Goal: Information Seeking & Learning: Find specific page/section

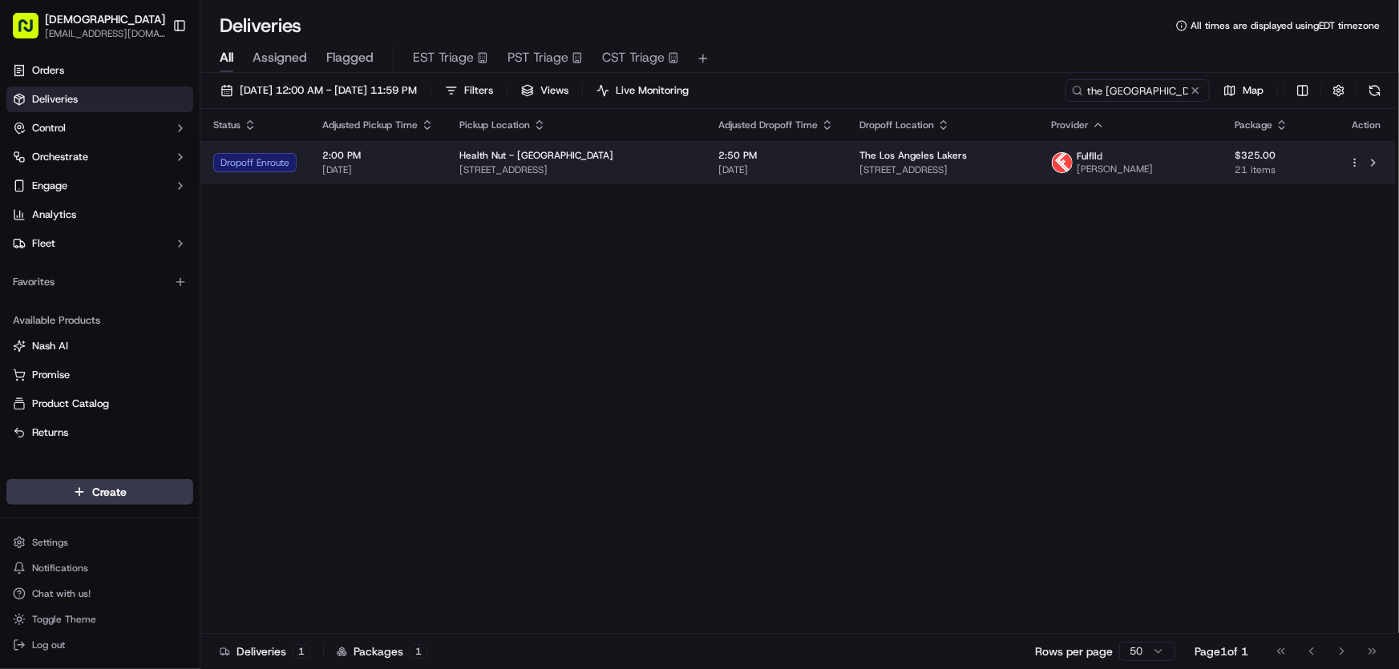
drag, startPoint x: 742, startPoint y: 166, endPoint x: 451, endPoint y: 184, distance: 291.5
click at [451, 184] on td "Health Nut - Manhattan Beach 332 Manhattan Beach Blvd, Manhattan Beach, CA 9026…" at bounding box center [575, 162] width 259 height 43
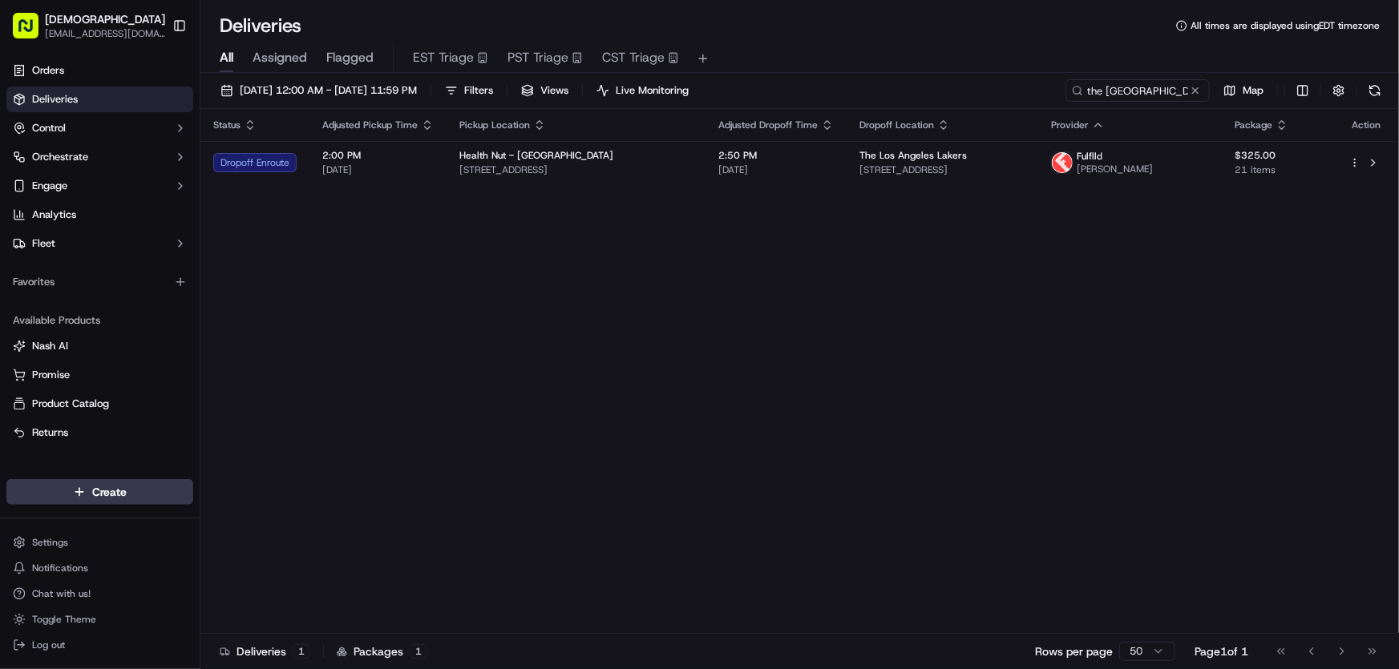
copy span "332 Manhattan Beach Blvd, Manhattan Beach, CA 90266, USA"
click at [533, 296] on div "Status Adjusted Pickup Time Pickup Location Adjusted Dropoff Time Dropoff Locat…" at bounding box center [797, 371] width 1195 height 525
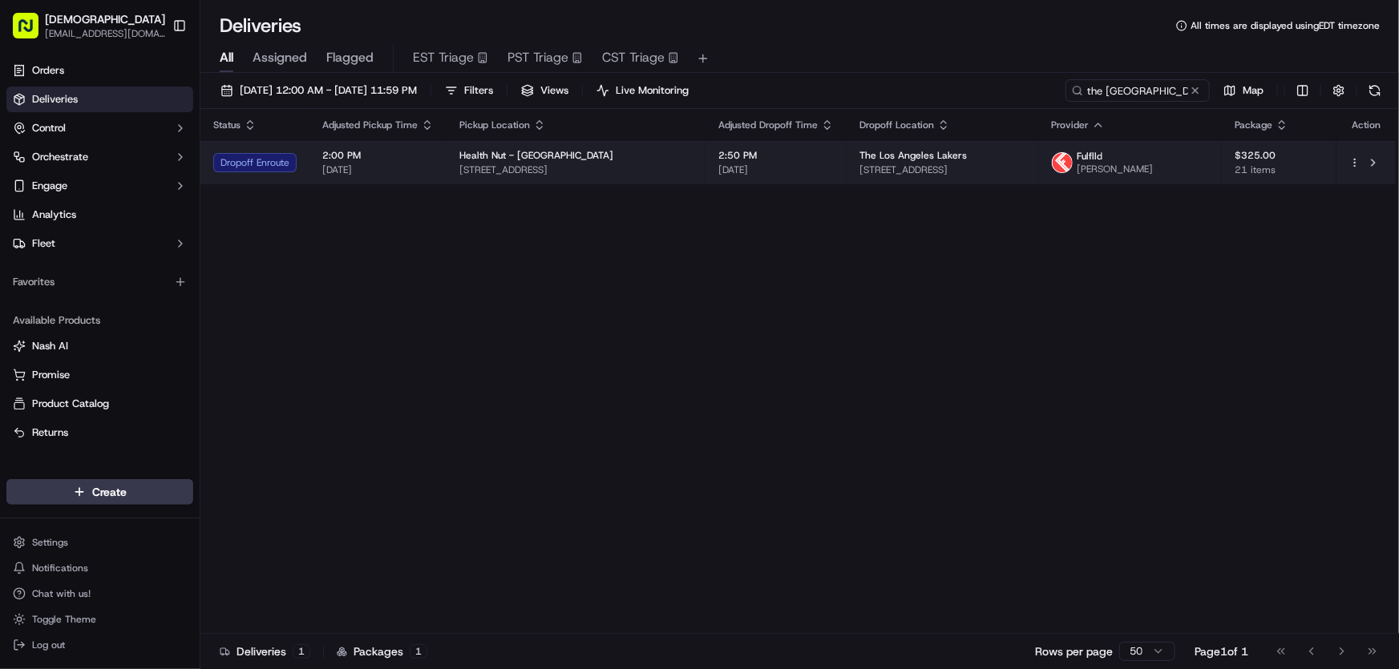
click at [563, 154] on span "Health Nut - Manhattan Beach" at bounding box center [536, 155] width 154 height 13
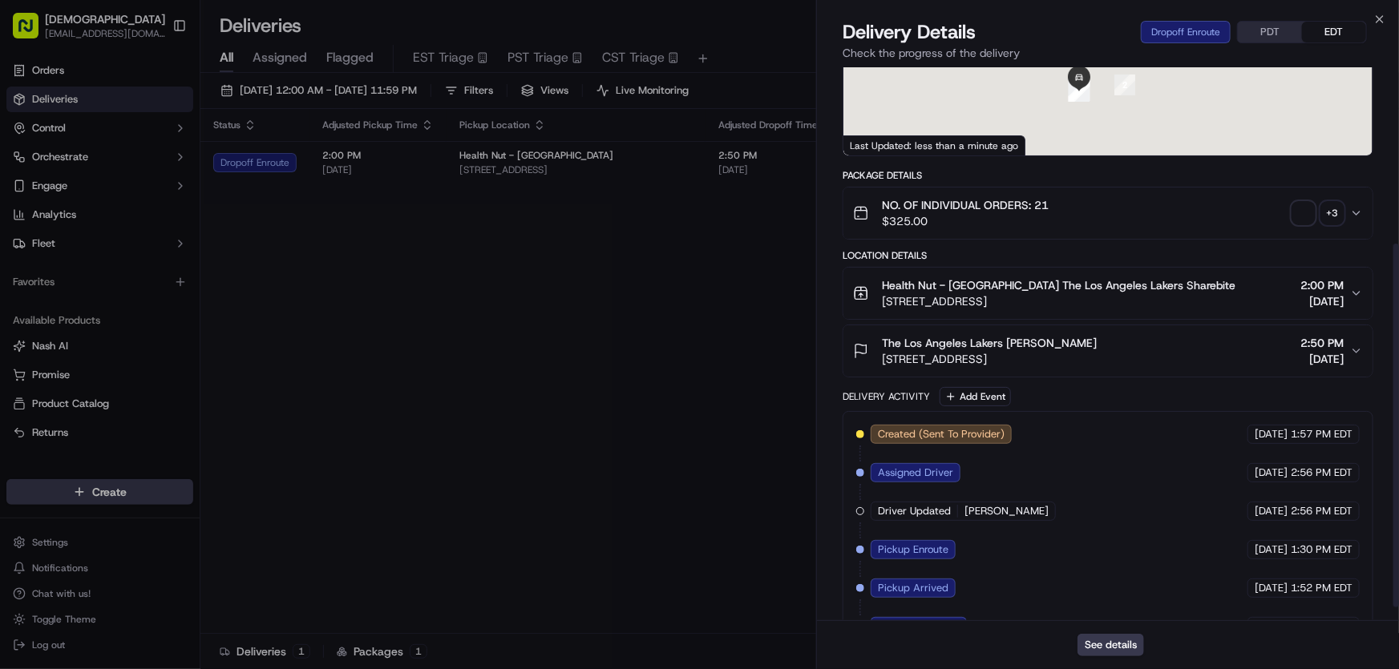
scroll to position [289, 0]
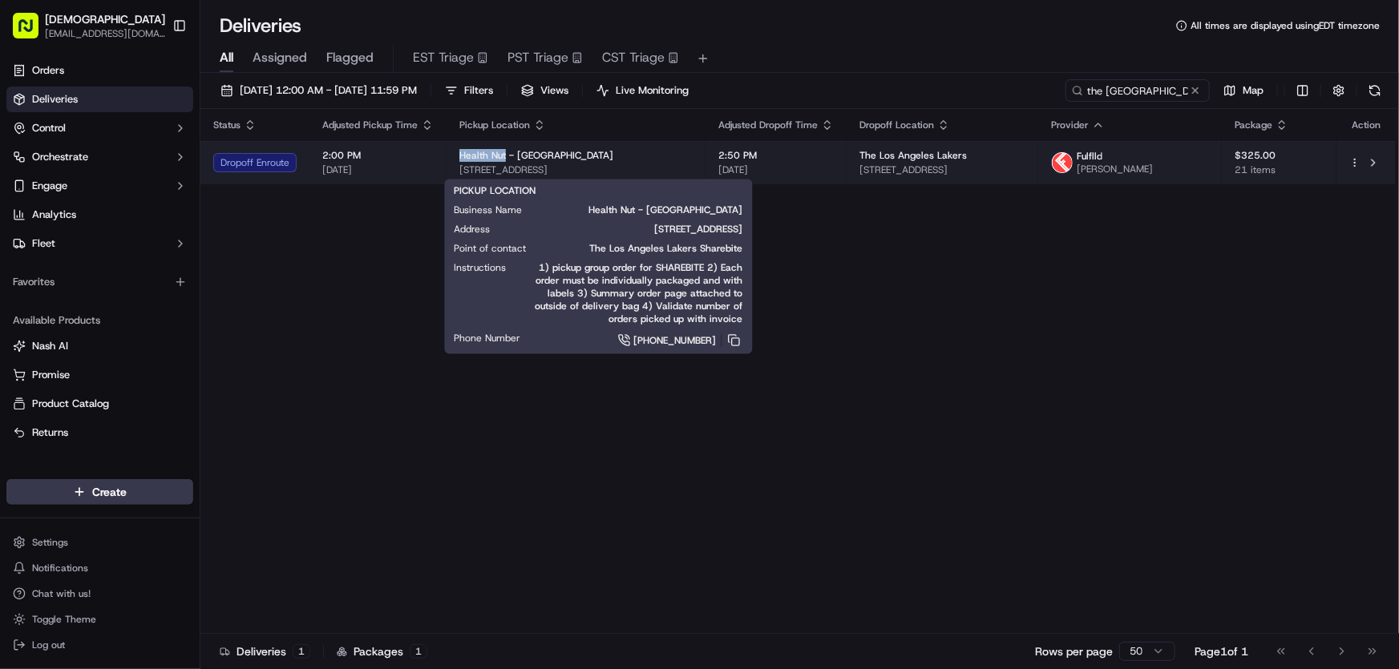
drag, startPoint x: 455, startPoint y: 157, endPoint x: 503, endPoint y: 160, distance: 48.2
click at [503, 160] on td "Health Nut - Manhattan Beach 332 Manhattan Beach Blvd, Manhattan Beach, CA 9026…" at bounding box center [575, 162] width 259 height 43
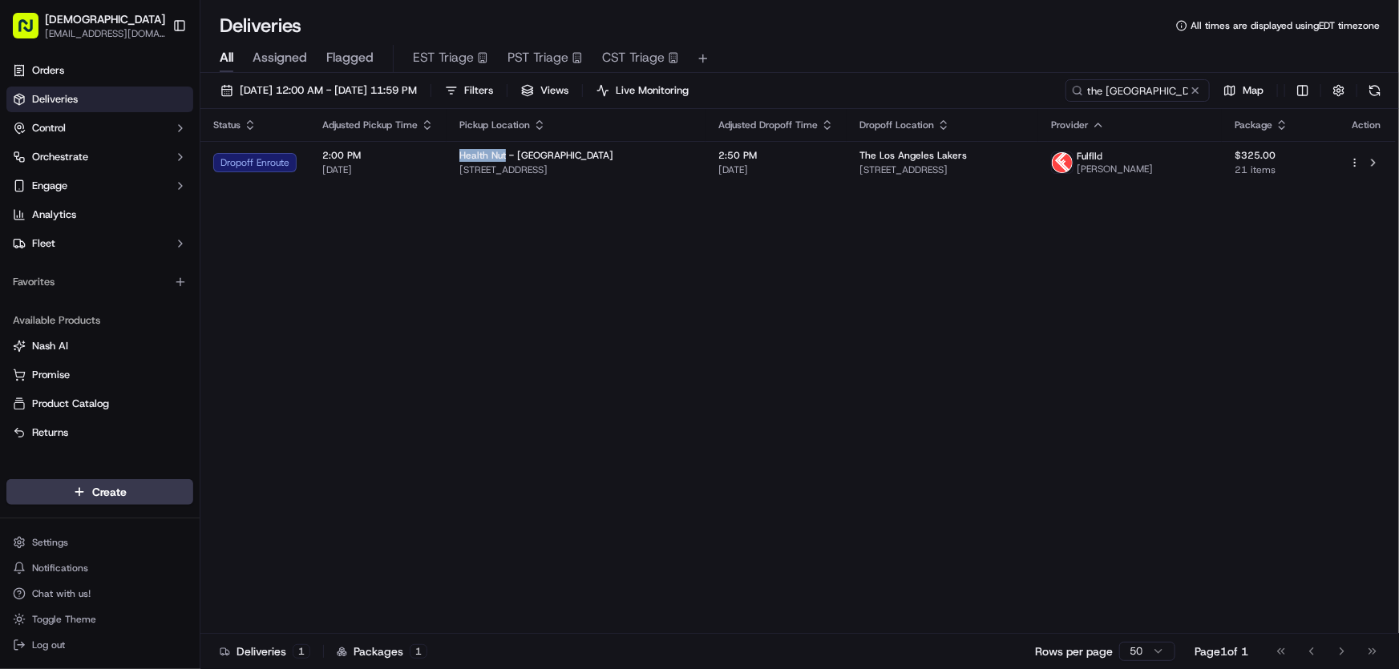
copy span "Health Nut"
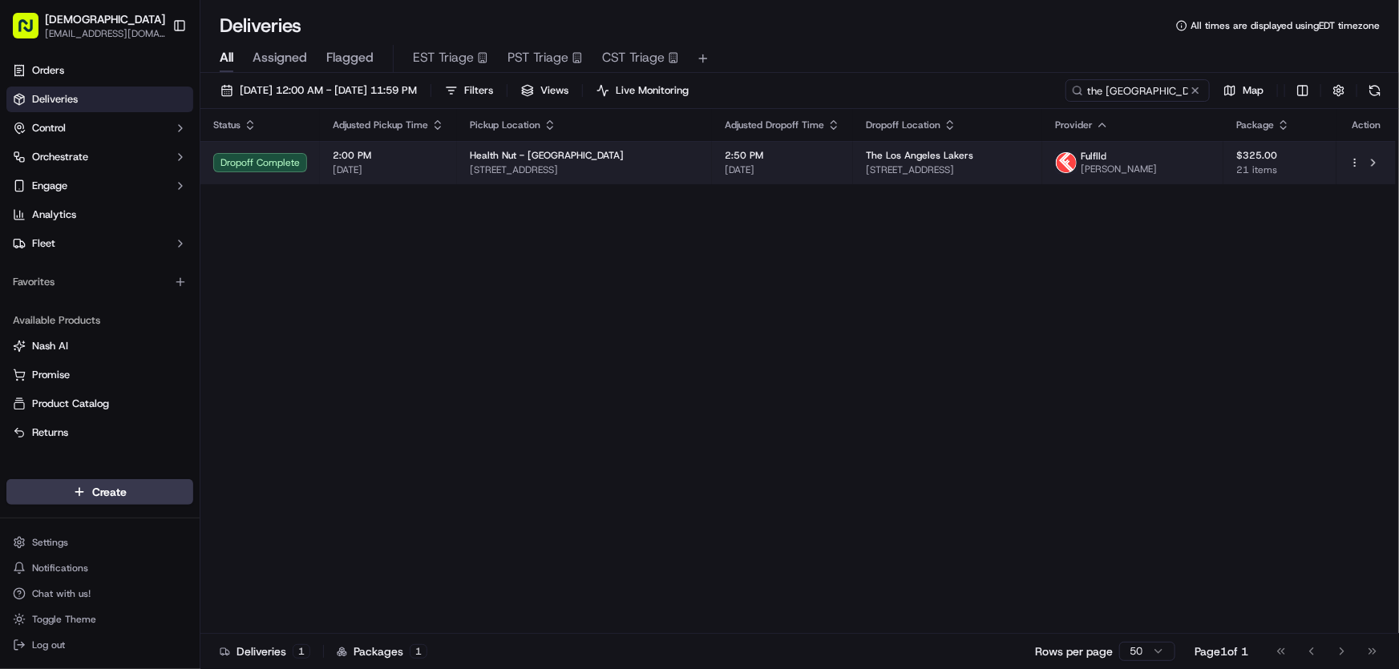
click at [665, 167] on div "Health Nut - Manhattan Beach 332 Manhattan Beach Blvd, Manhattan Beach, CA 9026…" at bounding box center [584, 162] width 229 height 27
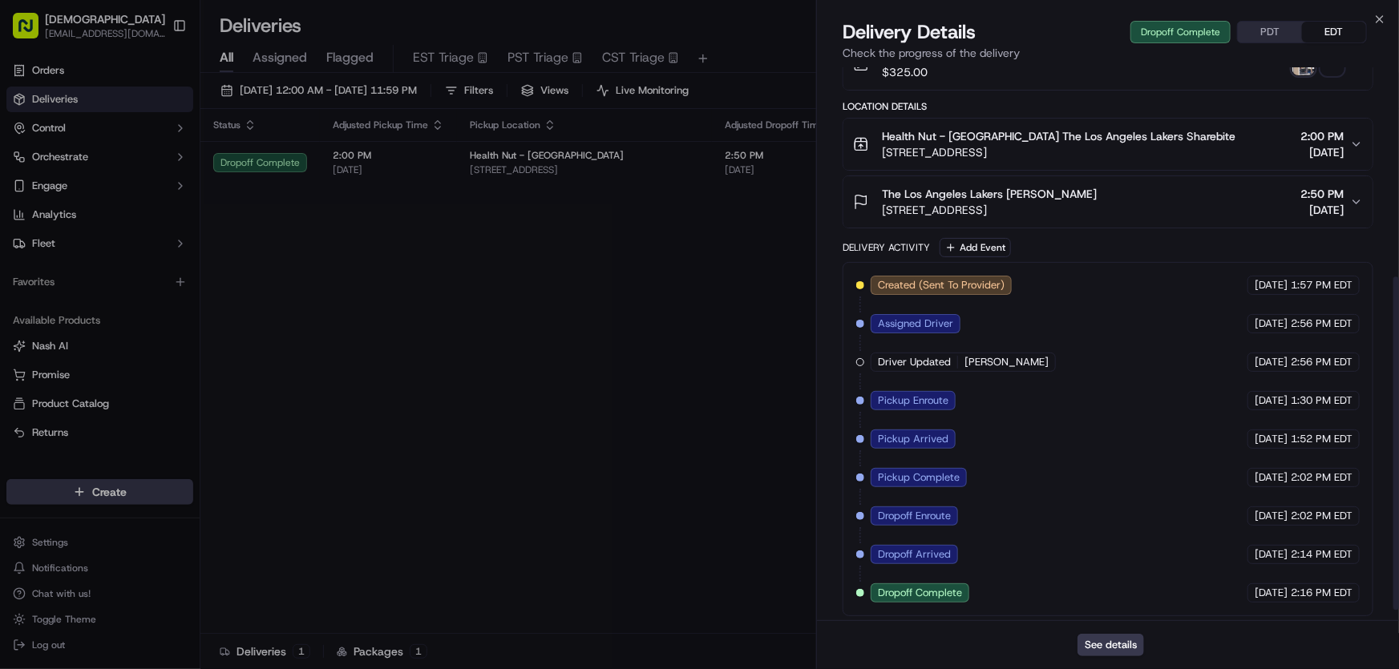
scroll to position [366, 0]
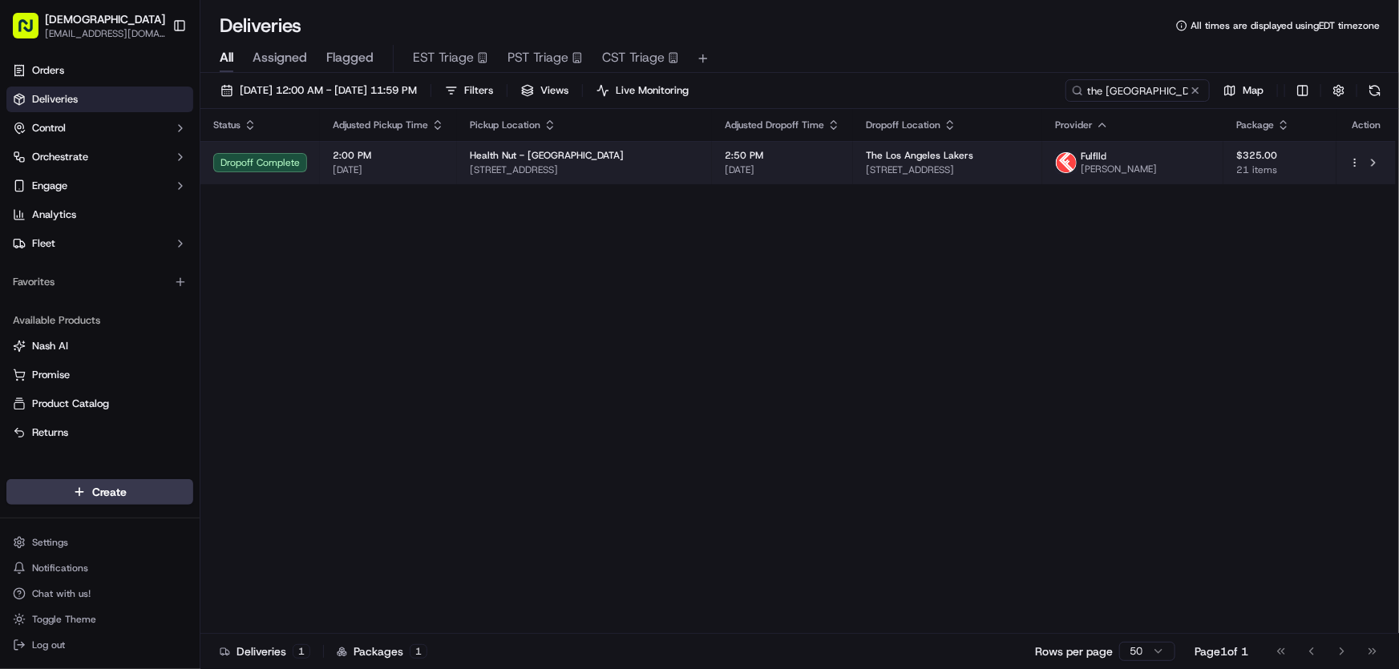
click at [623, 166] on div "Health Nut - Manhattan Beach 332 Manhattan Beach Blvd, Manhattan Beach, CA 9026…" at bounding box center [584, 162] width 229 height 27
click at [661, 175] on span "332 Manhattan Beach Blvd, Manhattan Beach, CA 90266, USA" at bounding box center [584, 170] width 229 height 13
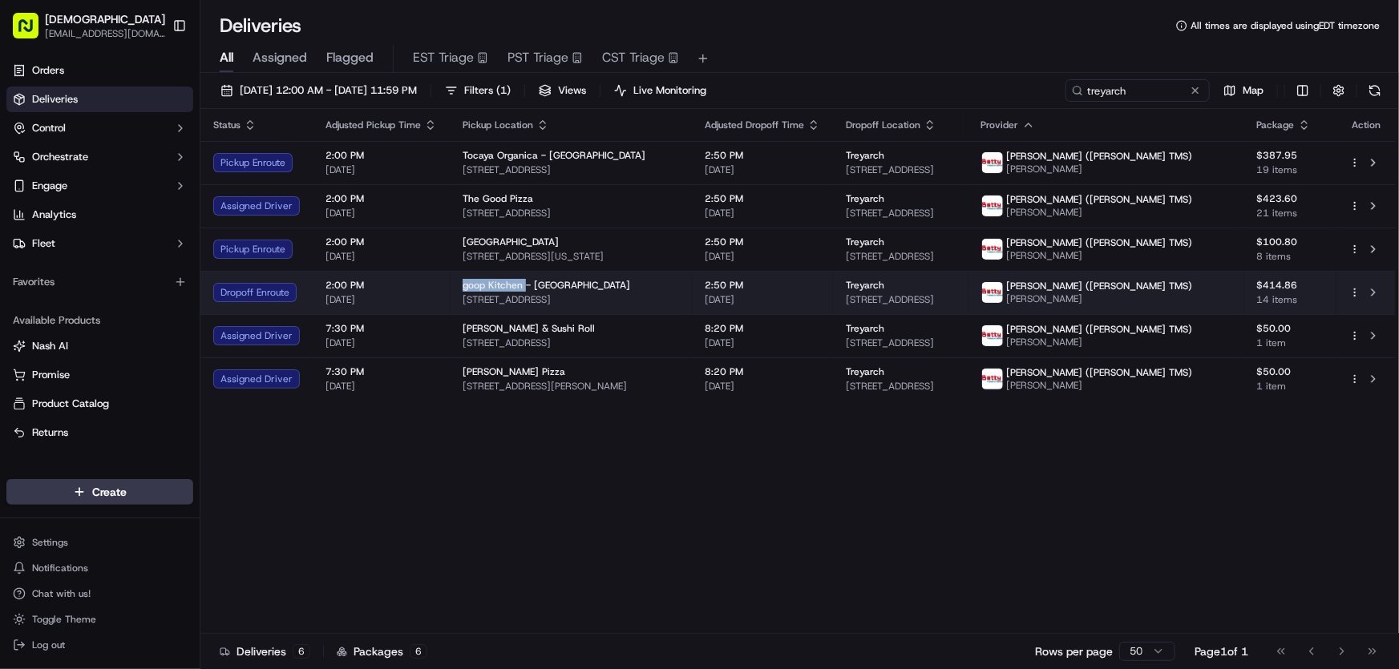
drag, startPoint x: 455, startPoint y: 285, endPoint x: 522, endPoint y: 290, distance: 67.6
click at [522, 290] on td "goop Kitchen - [GEOGRAPHIC_DATA] [STREET_ADDRESS]" at bounding box center [571, 292] width 242 height 43
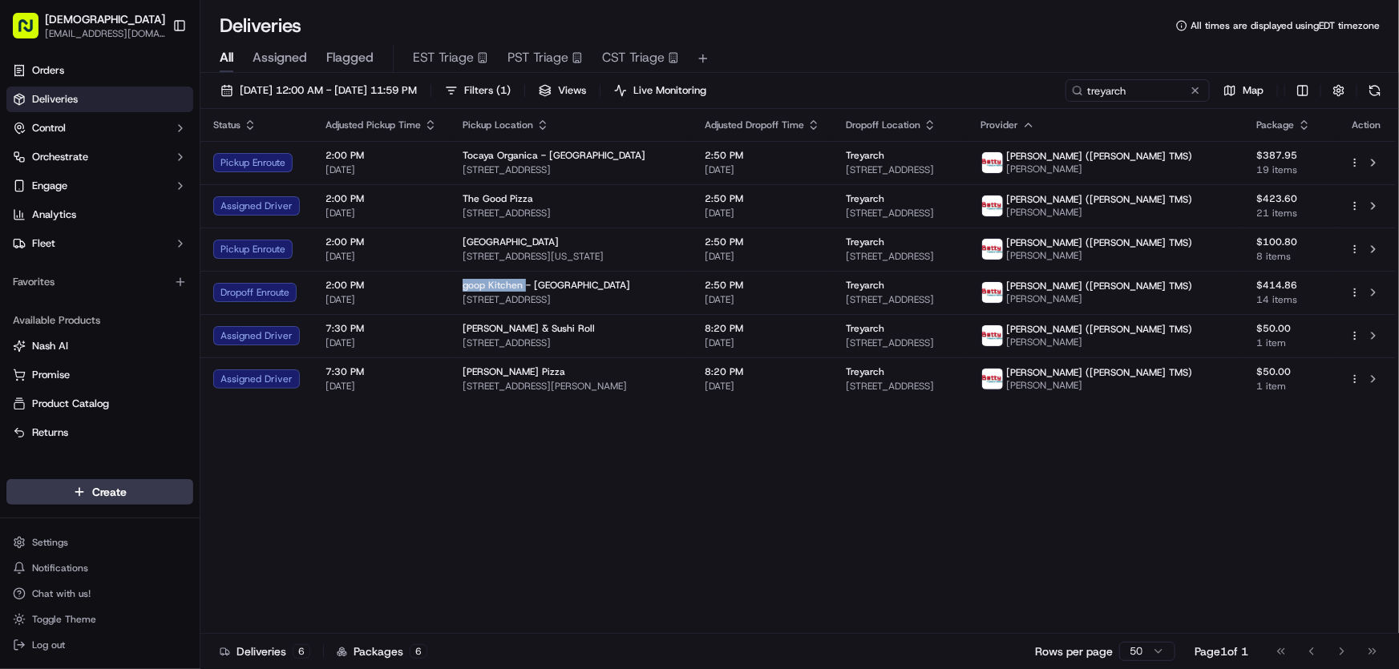
copy span "goop Kitchen"
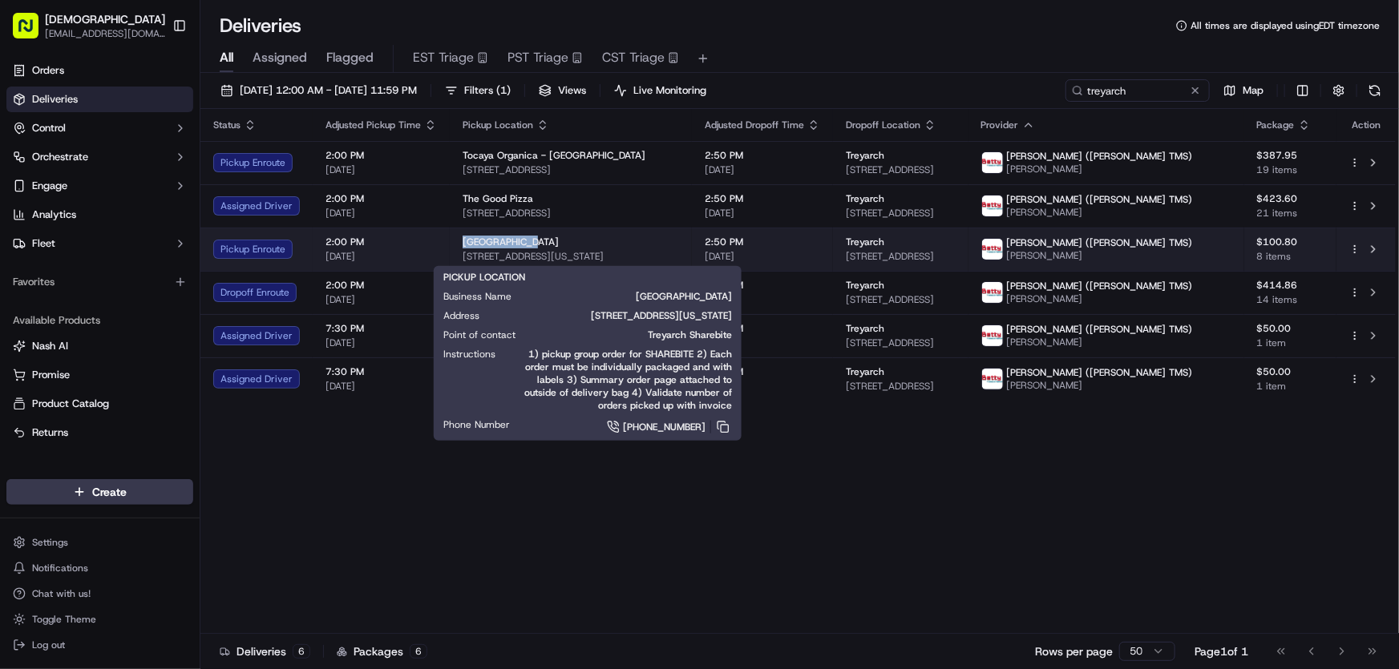
drag, startPoint x: 456, startPoint y: 240, endPoint x: 526, endPoint y: 243, distance: 69.8
click at [526, 243] on td "[GEOGRAPHIC_DATA][STREET_ADDRESS][US_STATE]" at bounding box center [571, 249] width 242 height 43
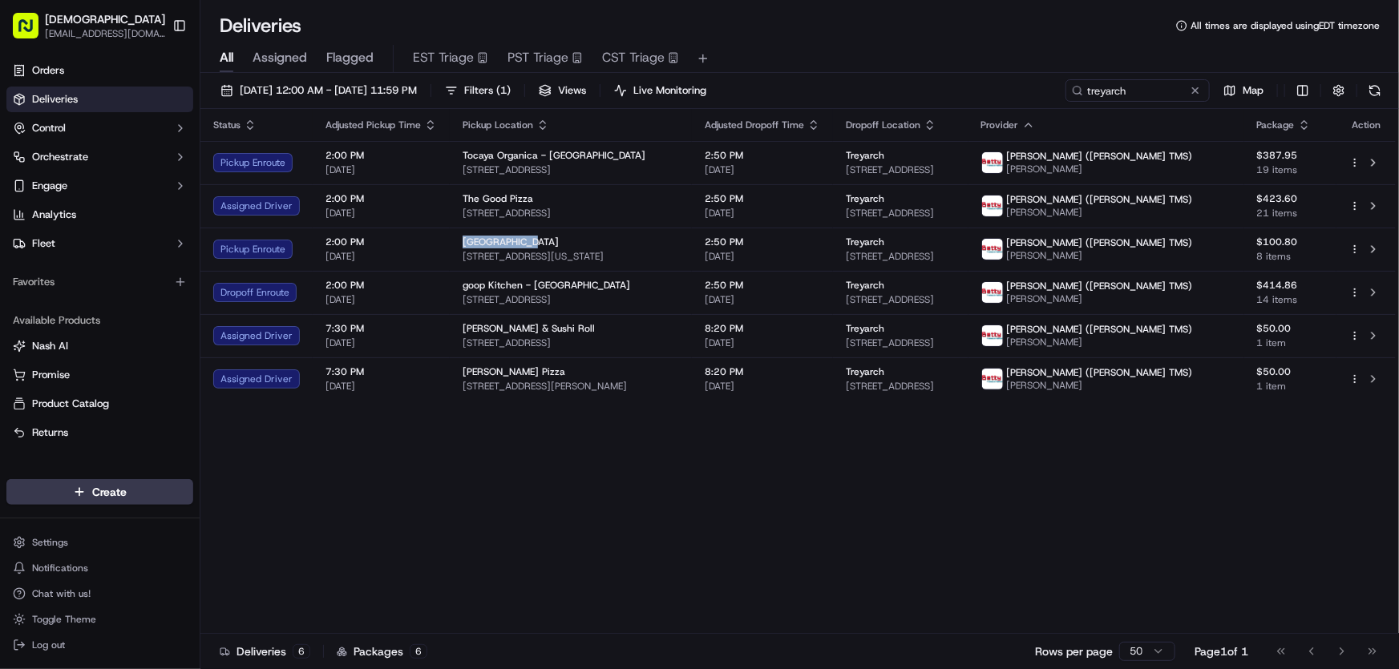
copy span "[GEOGRAPHIC_DATA]"
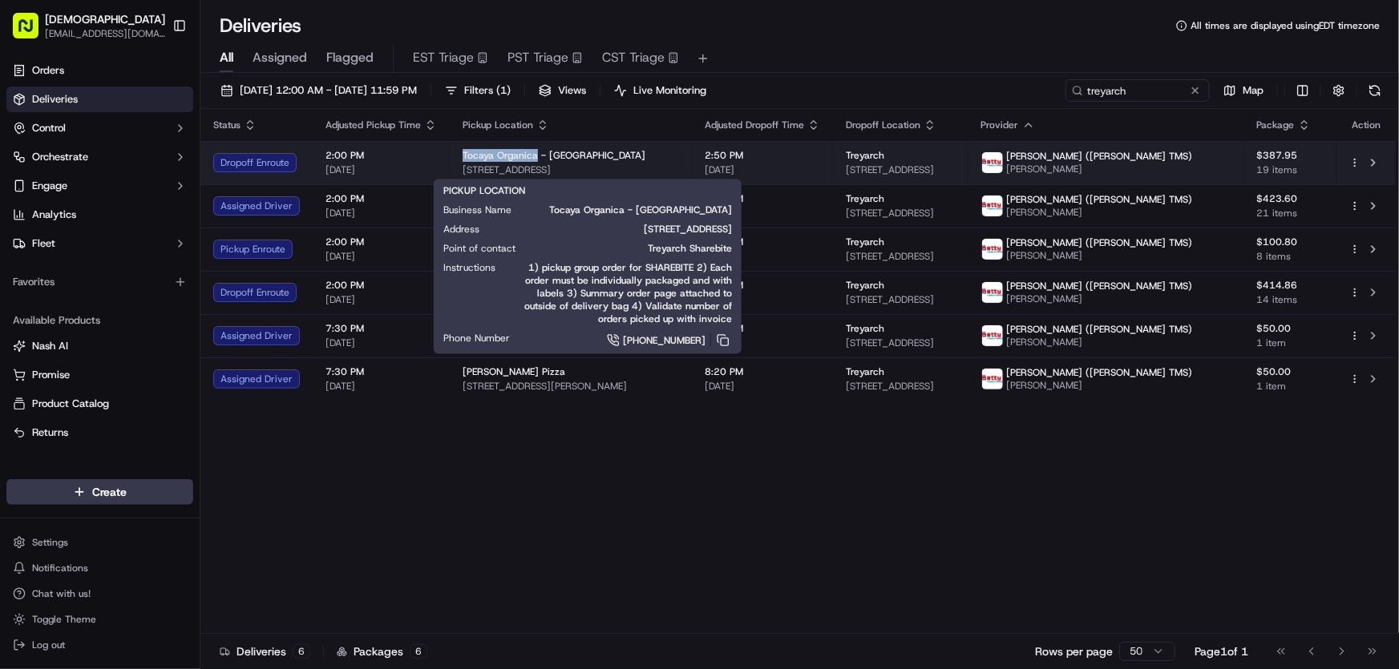
drag, startPoint x: 456, startPoint y: 152, endPoint x: 530, endPoint y: 158, distance: 74.0
click at [530, 158] on td "Tocaya Organica - [GEOGRAPHIC_DATA] [STREET_ADDRESS]" at bounding box center [571, 162] width 242 height 43
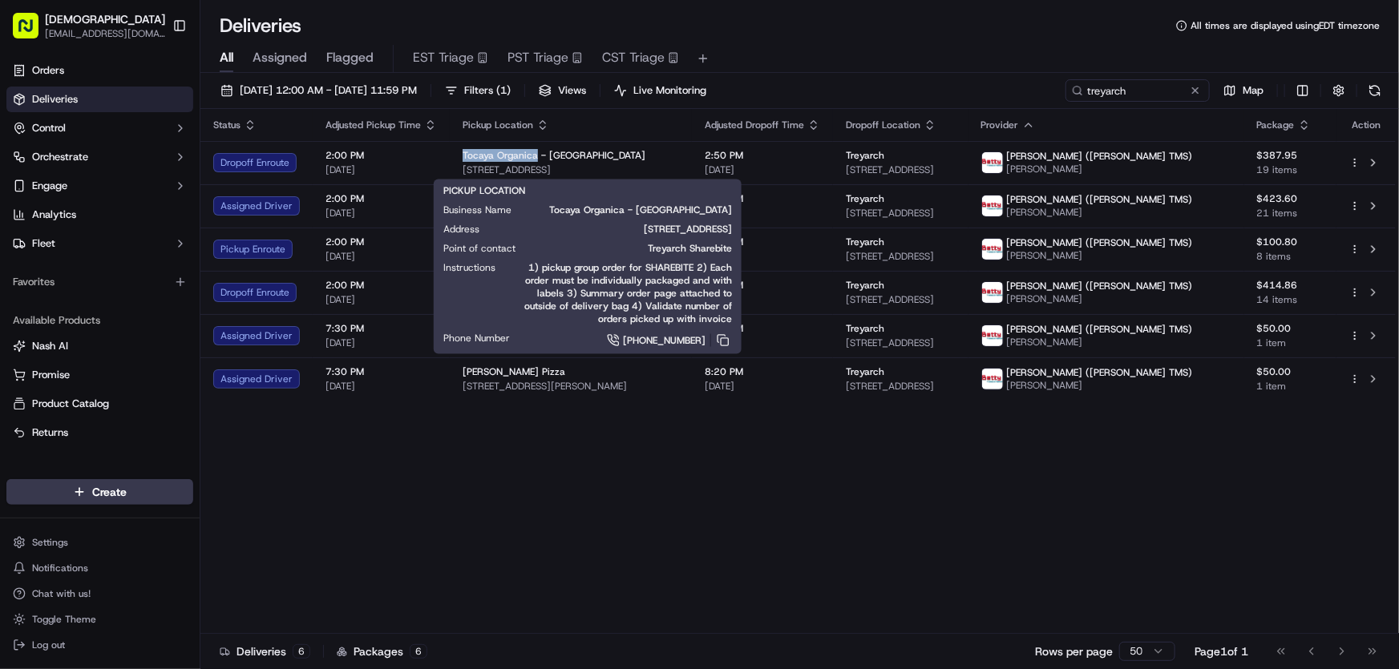
copy span "Tocaya Organica"
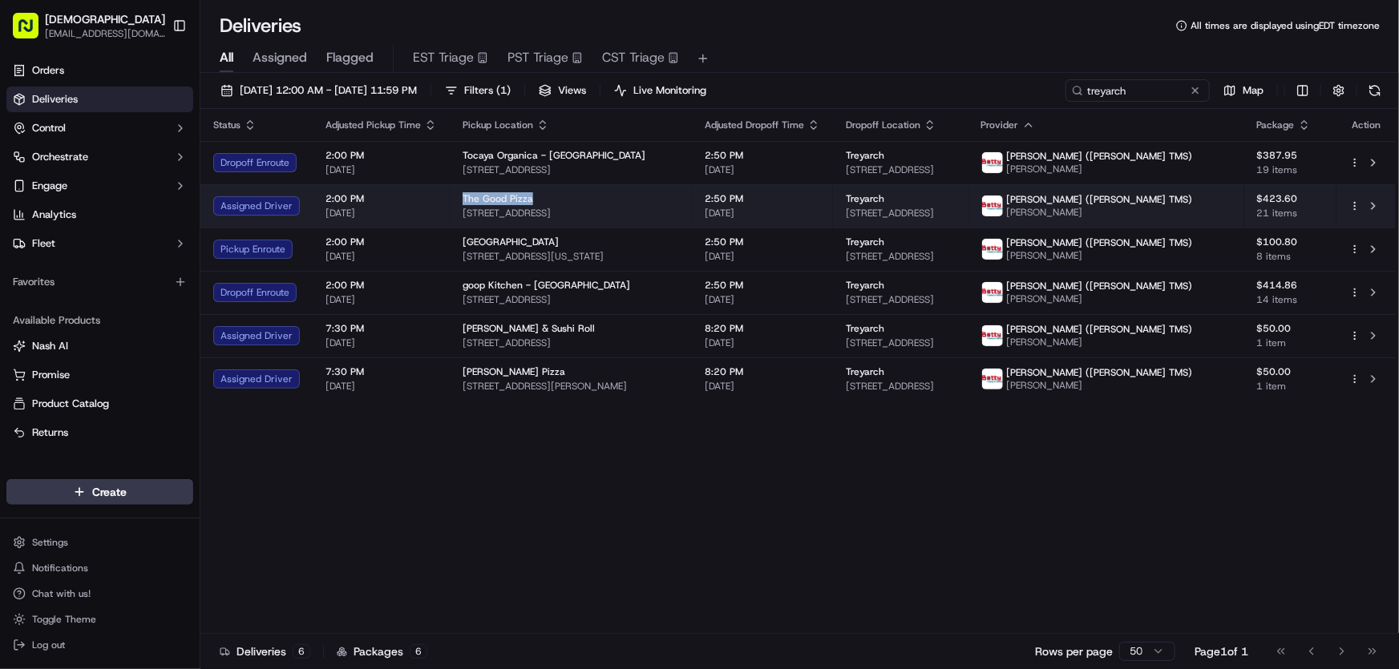
drag, startPoint x: 457, startPoint y: 196, endPoint x: 528, endPoint y: 193, distance: 71.4
click at [528, 193] on td "The Good Pizza [STREET_ADDRESS]" at bounding box center [571, 205] width 242 height 43
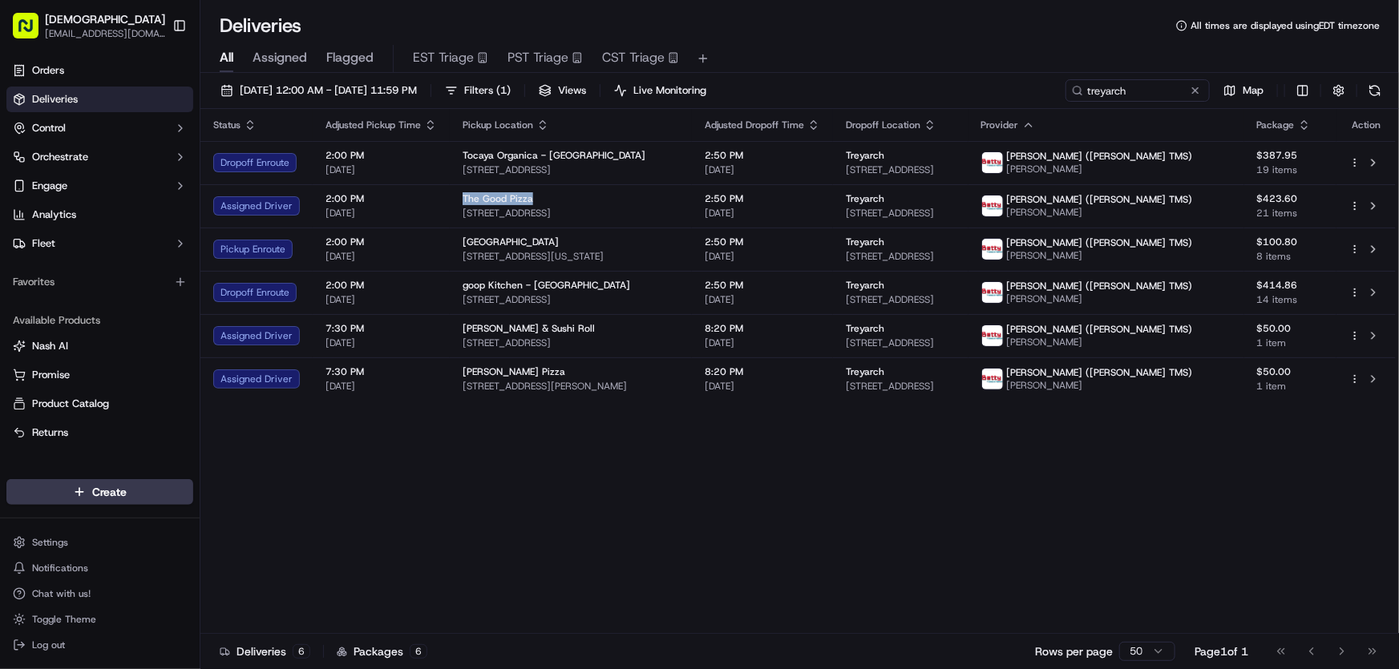
copy span "The Good Pizza"
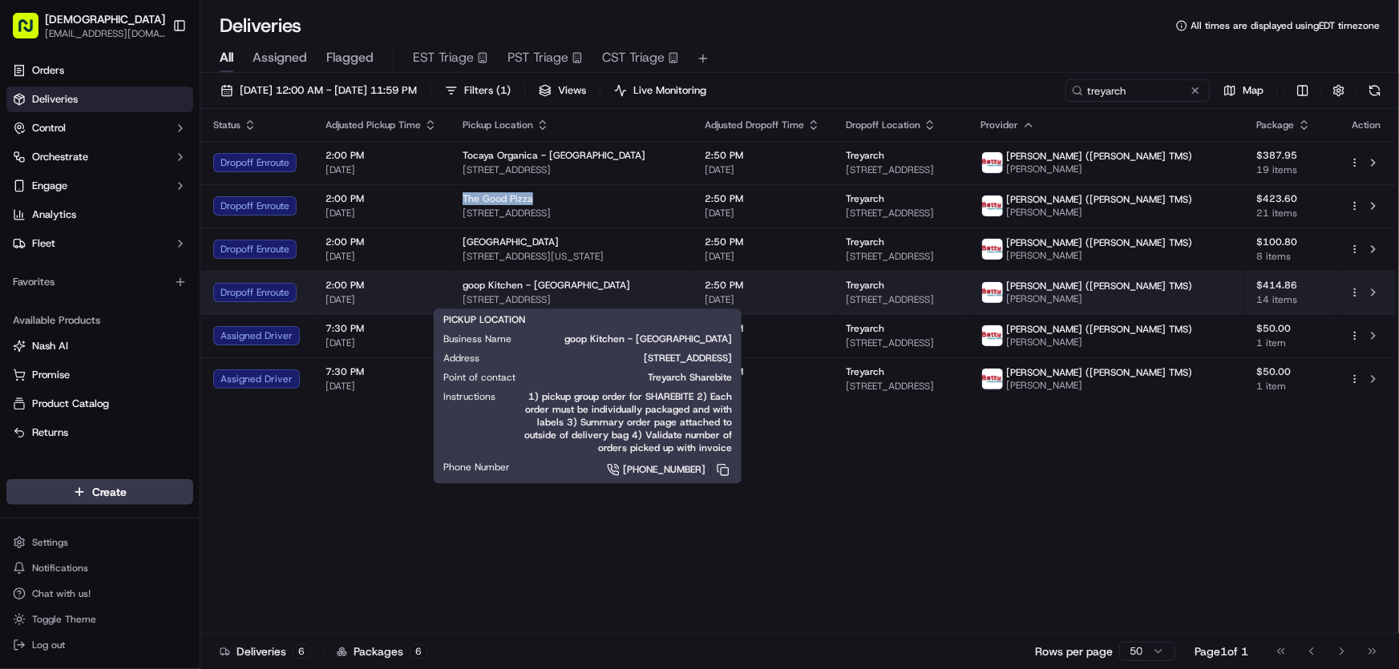
drag, startPoint x: 652, startPoint y: 297, endPoint x: 458, endPoint y: 297, distance: 194.0
click at [463, 297] on span "[STREET_ADDRESS]" at bounding box center [571, 299] width 216 height 13
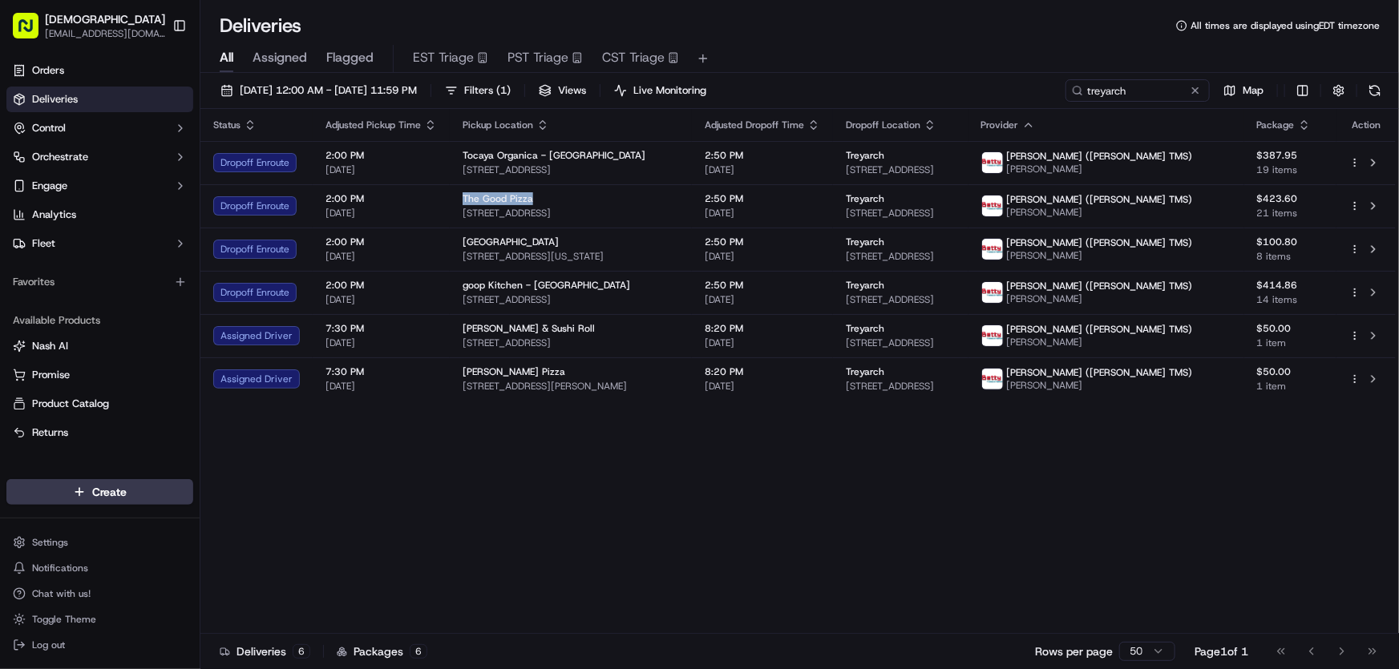
copy span "[STREET_ADDRESS]"
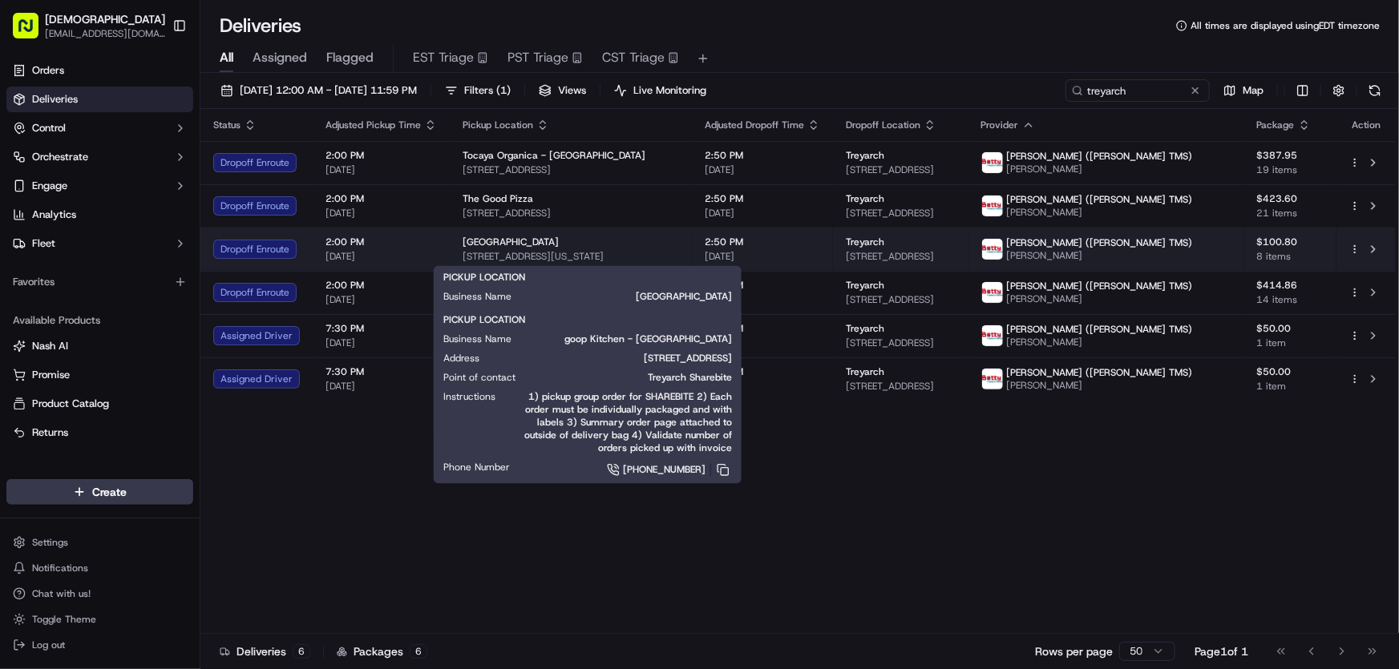
click at [513, 257] on span "[STREET_ADDRESS][US_STATE]" at bounding box center [571, 256] width 216 height 13
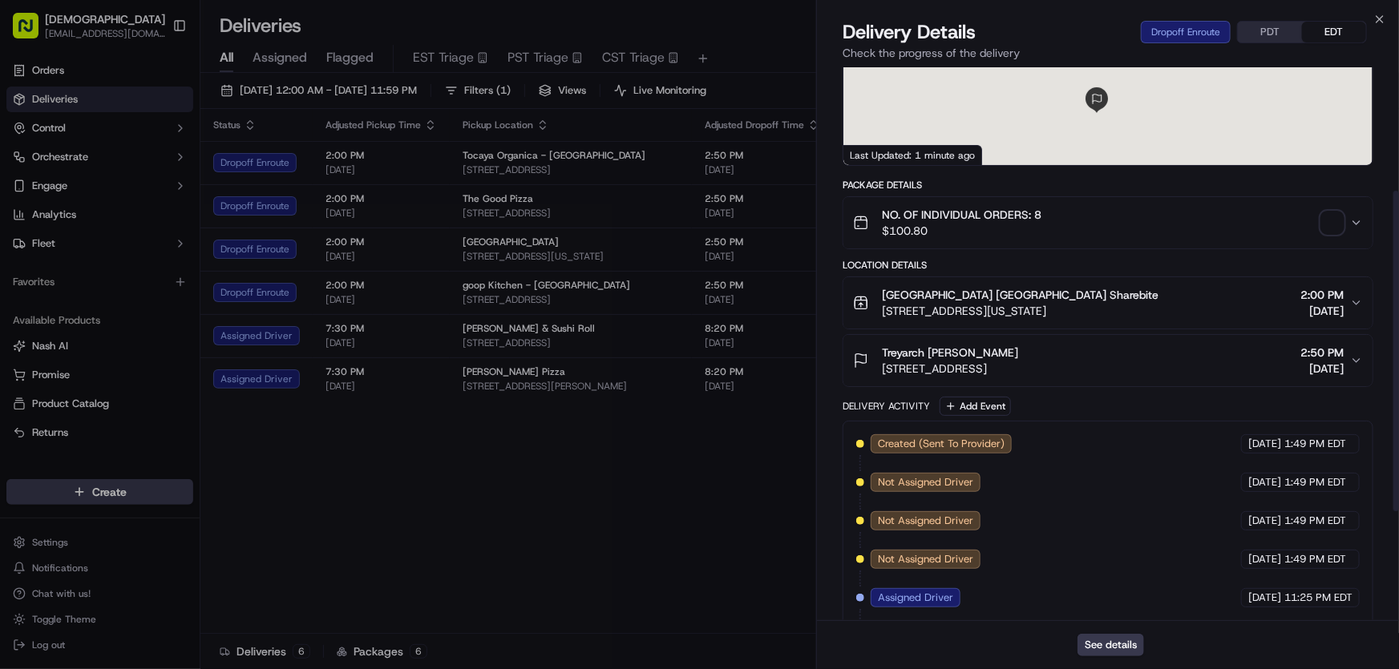
scroll to position [403, 0]
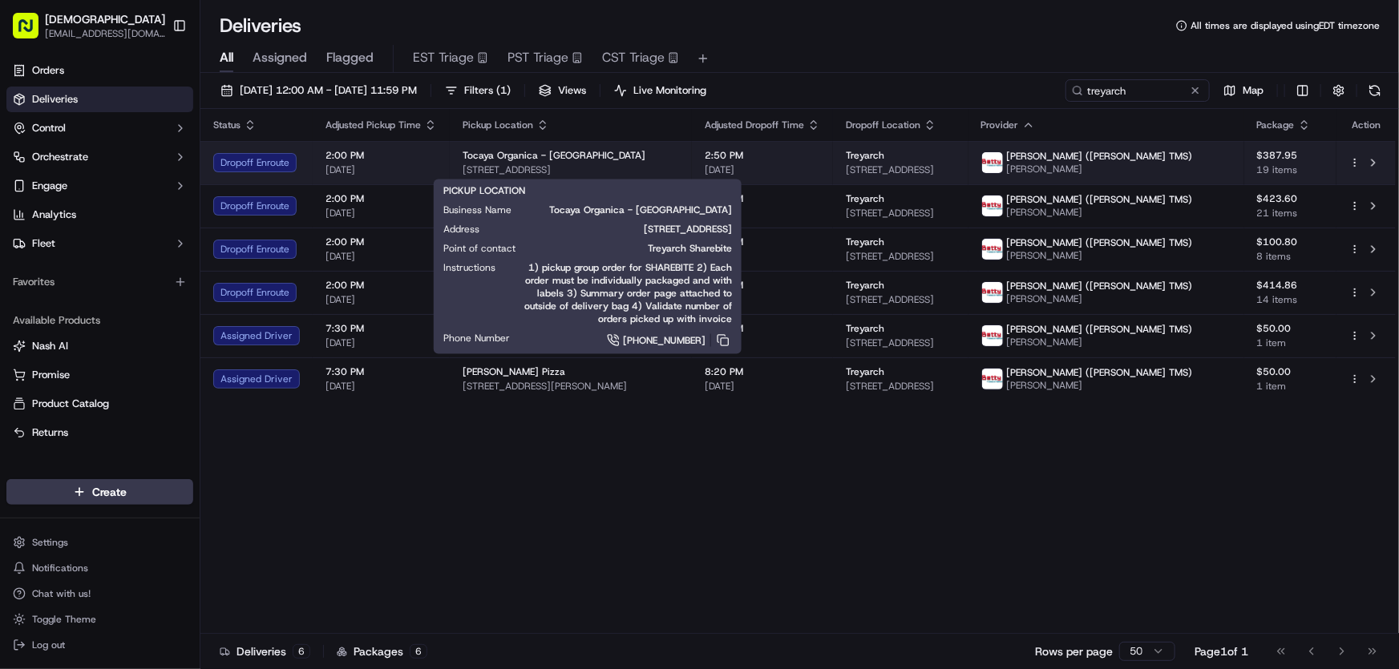
drag, startPoint x: 692, startPoint y: 165, endPoint x: 458, endPoint y: 170, distance: 234.1
click at [463, 170] on span "[STREET_ADDRESS]" at bounding box center [571, 170] width 216 height 13
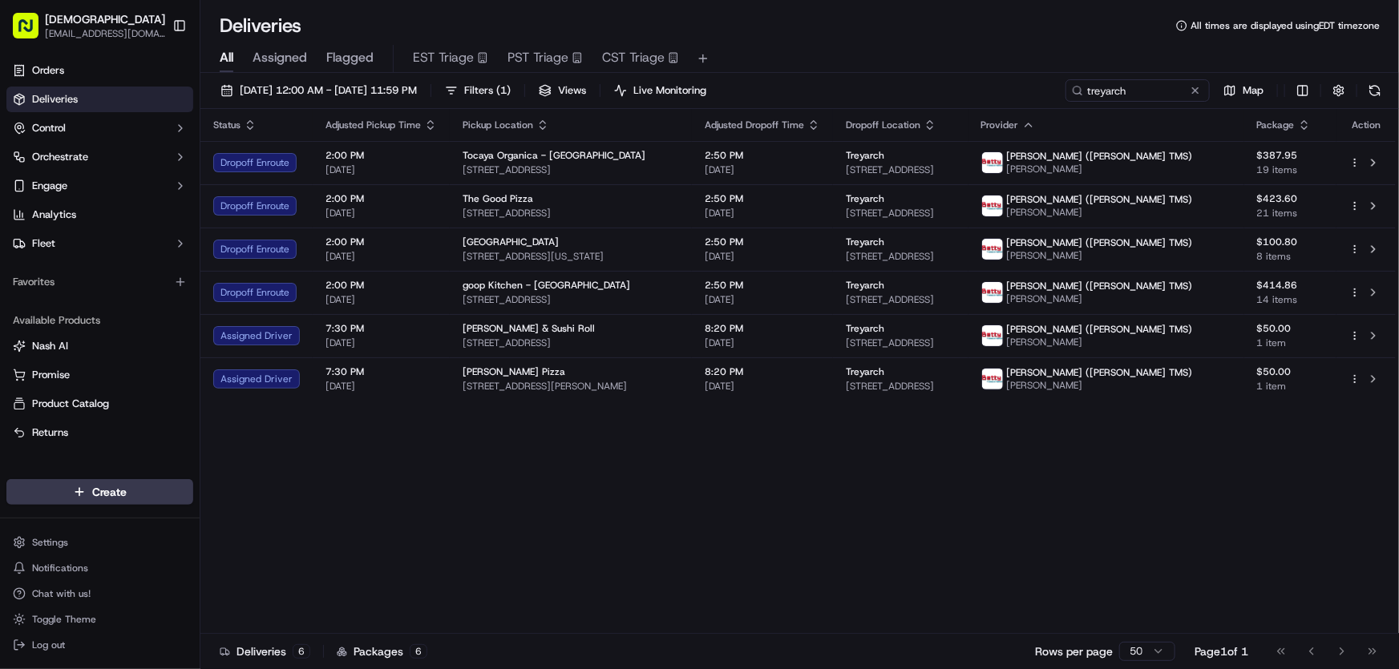
copy span "[STREET_ADDRESS]"
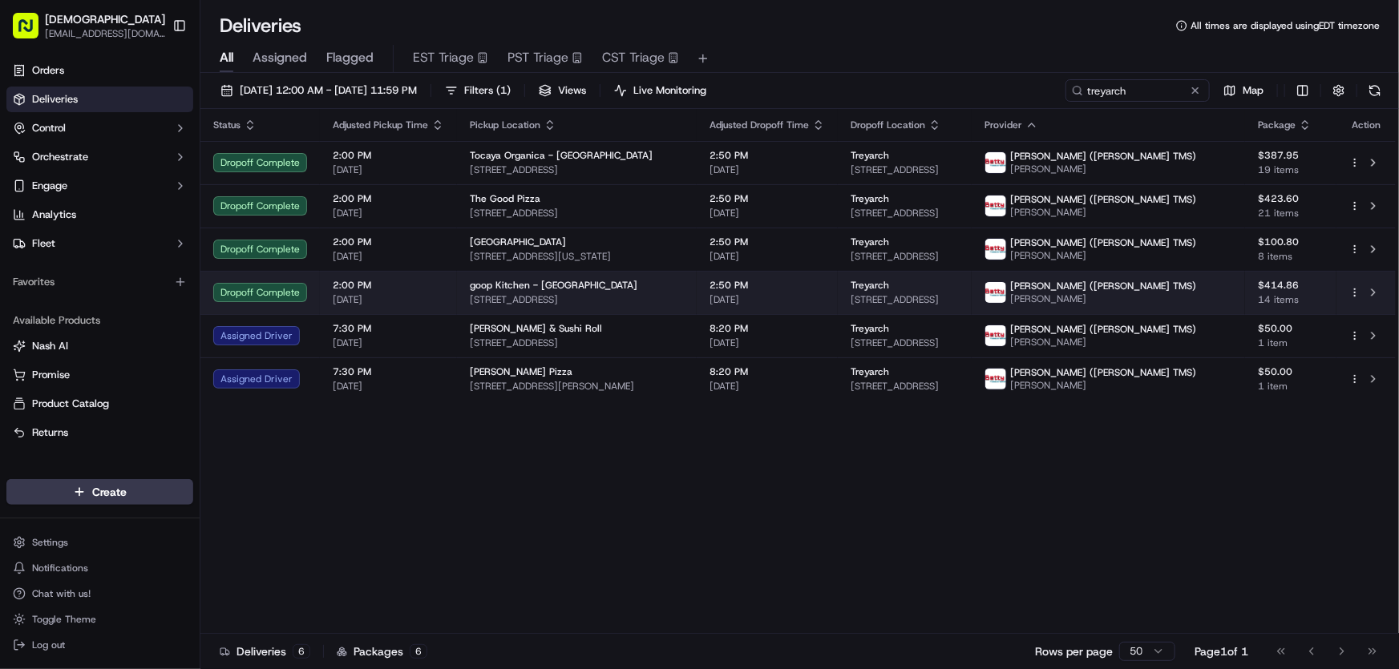
click at [501, 289] on span "goop Kitchen - [GEOGRAPHIC_DATA]" at bounding box center [554, 285] width 168 height 13
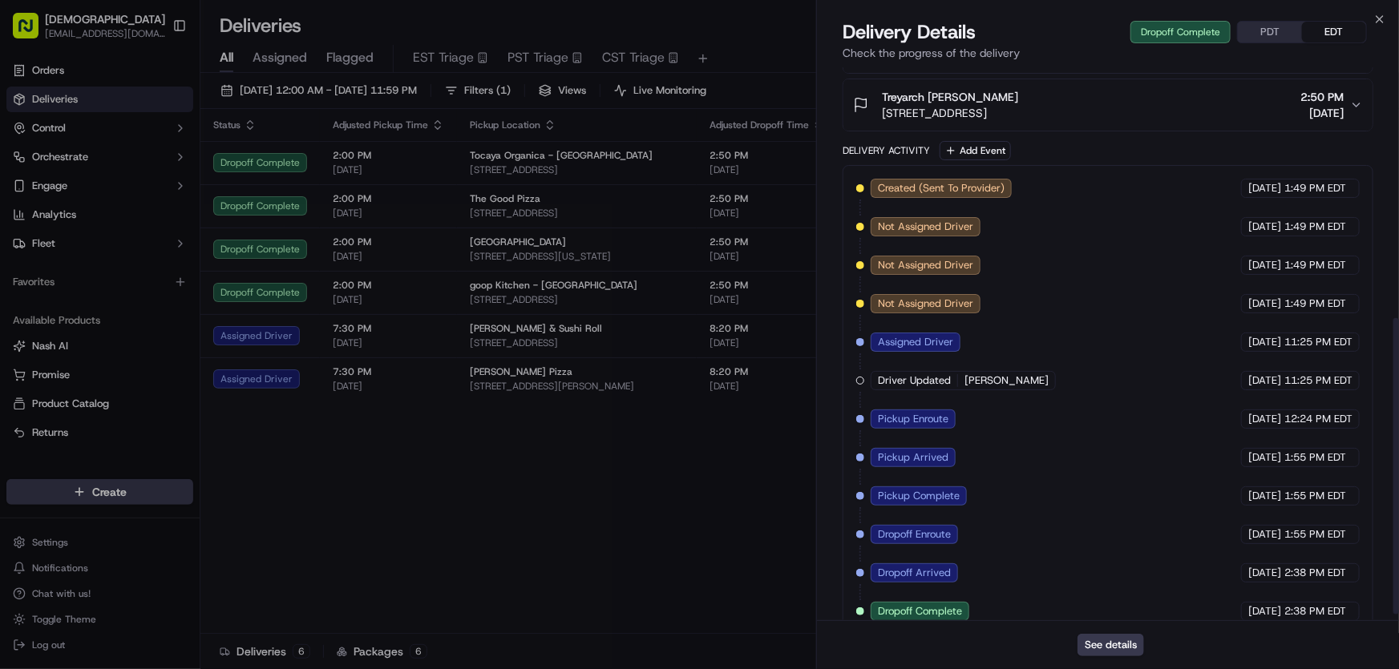
scroll to position [480, 0]
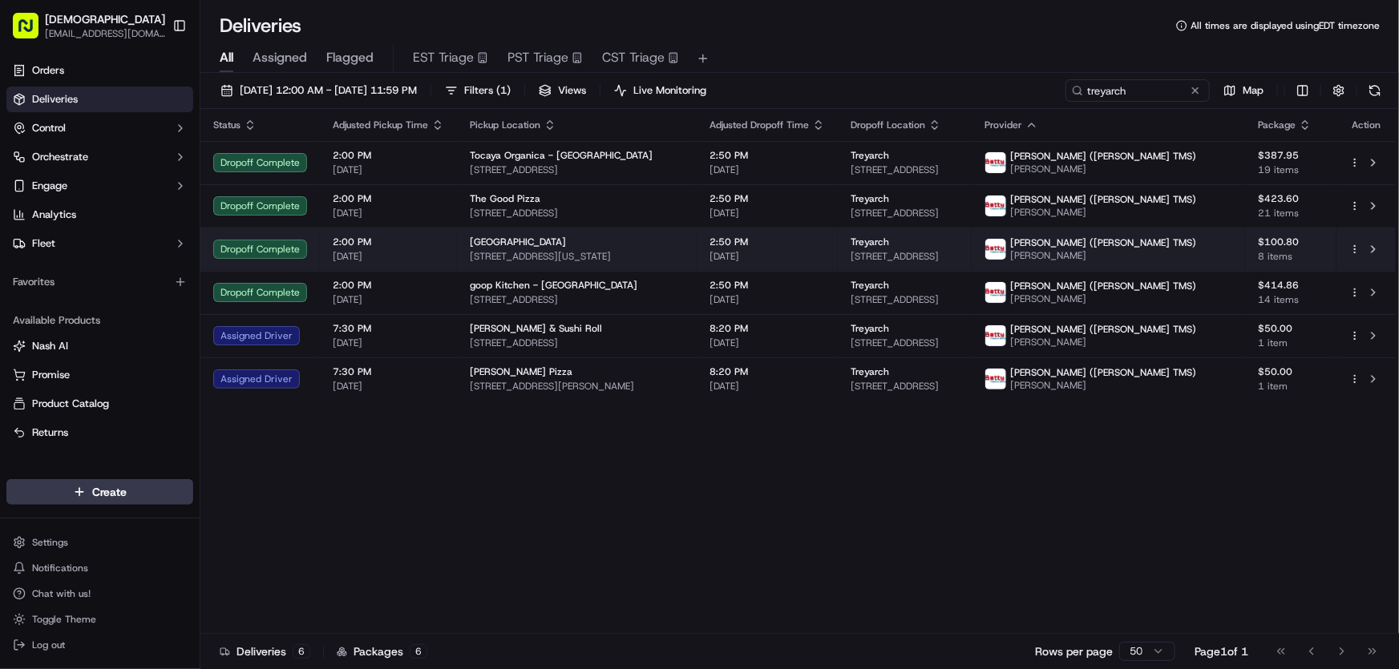
click at [508, 250] on span "[STREET_ADDRESS][US_STATE]" at bounding box center [577, 256] width 214 height 13
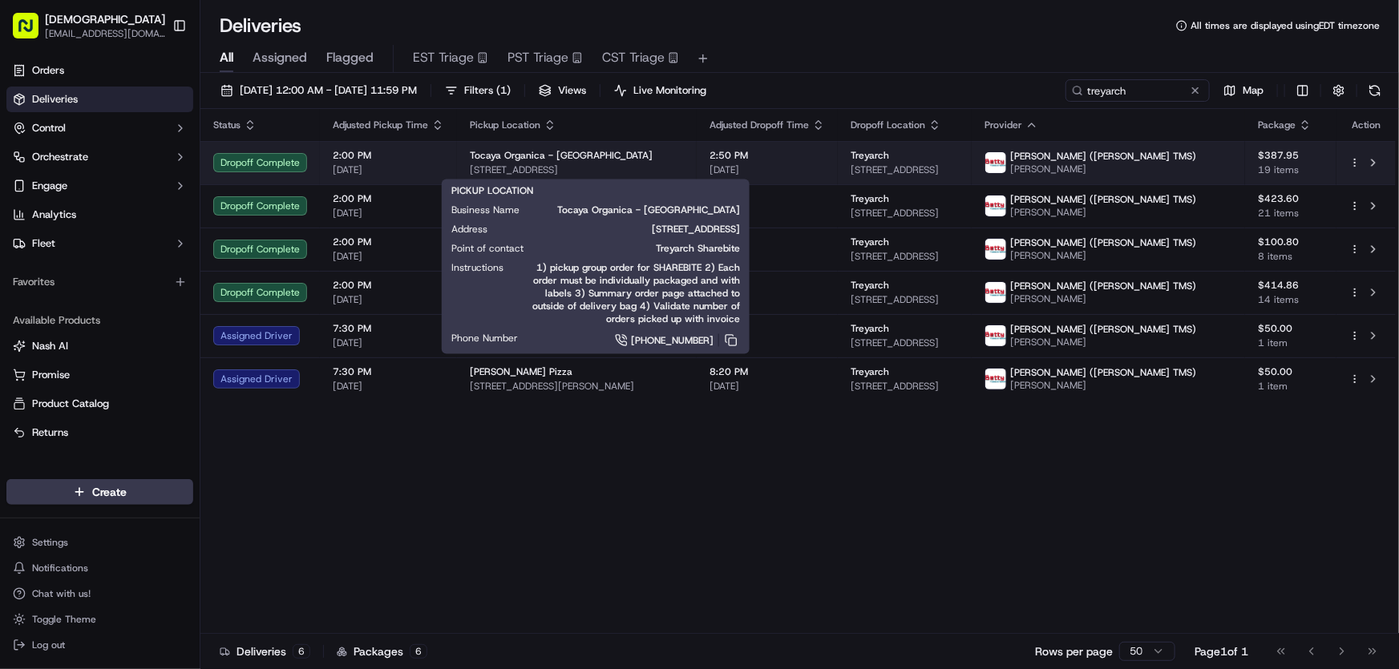
click at [514, 164] on span "[STREET_ADDRESS]" at bounding box center [577, 170] width 214 height 13
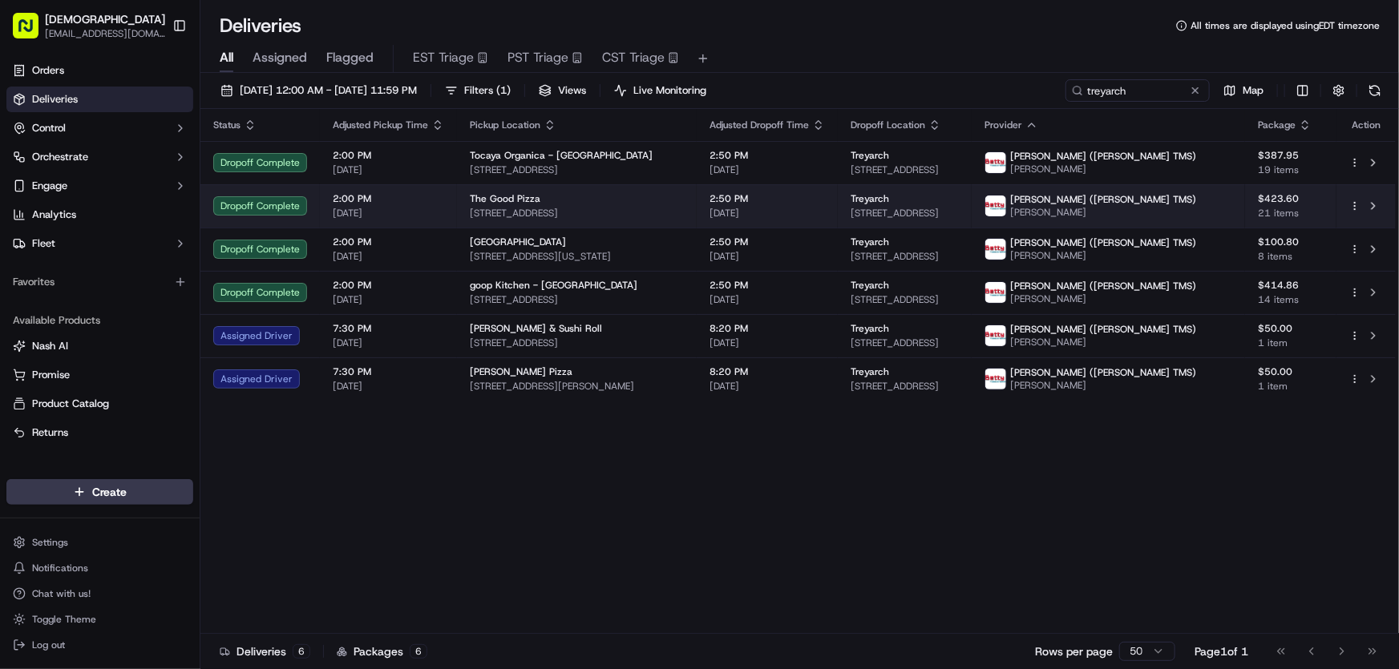
click at [515, 210] on span "[STREET_ADDRESS]" at bounding box center [577, 213] width 214 height 13
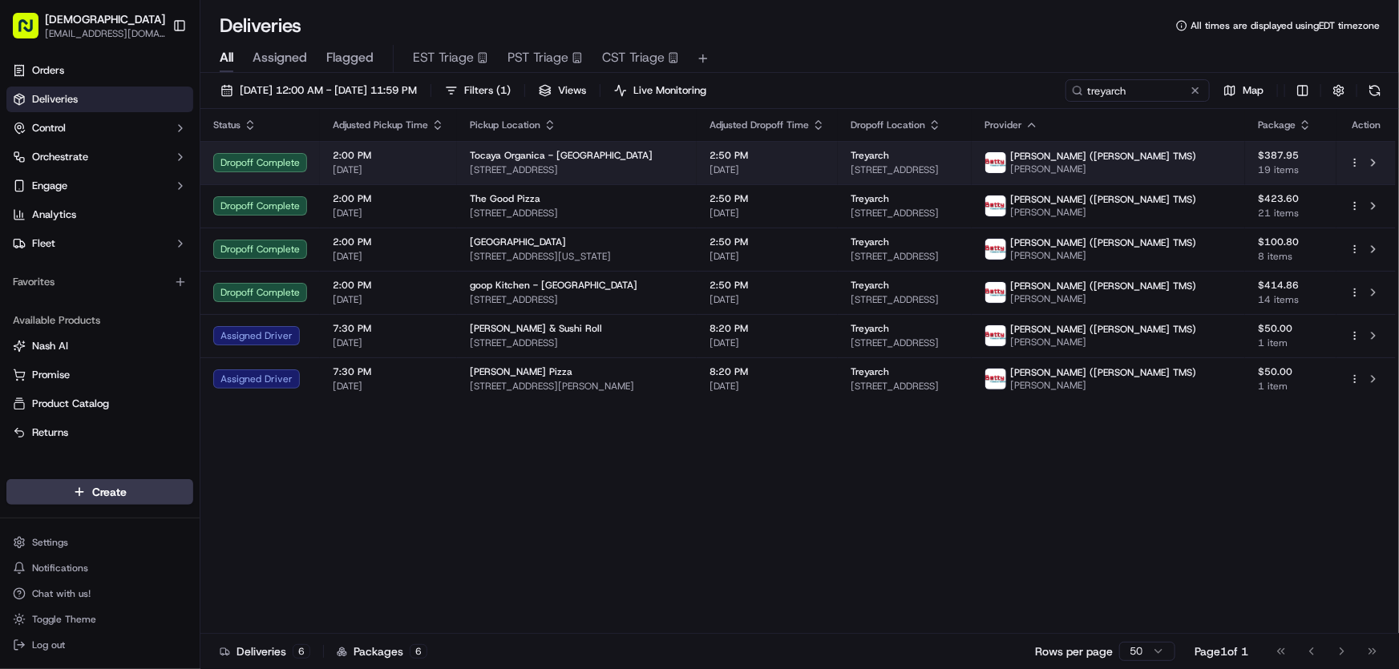
click at [568, 172] on span "[STREET_ADDRESS]" at bounding box center [577, 170] width 214 height 13
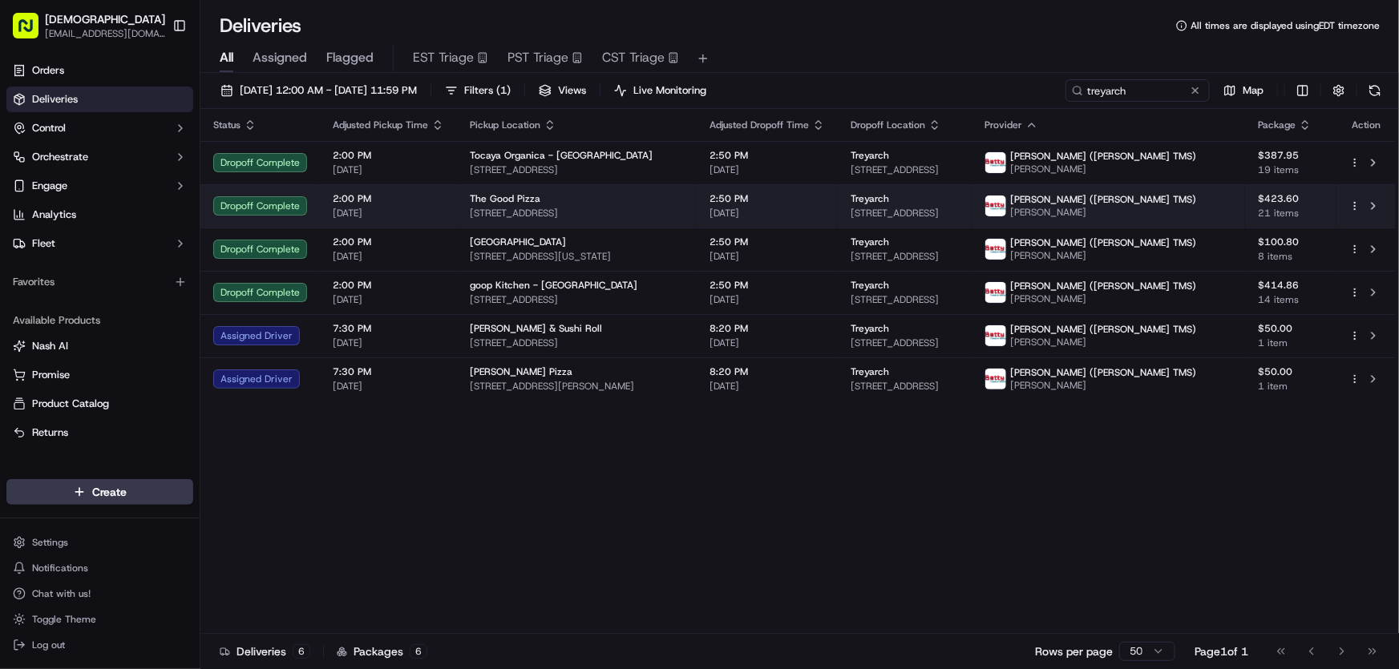
click at [528, 205] on div "The Good Pizza [STREET_ADDRESS]" at bounding box center [577, 205] width 214 height 27
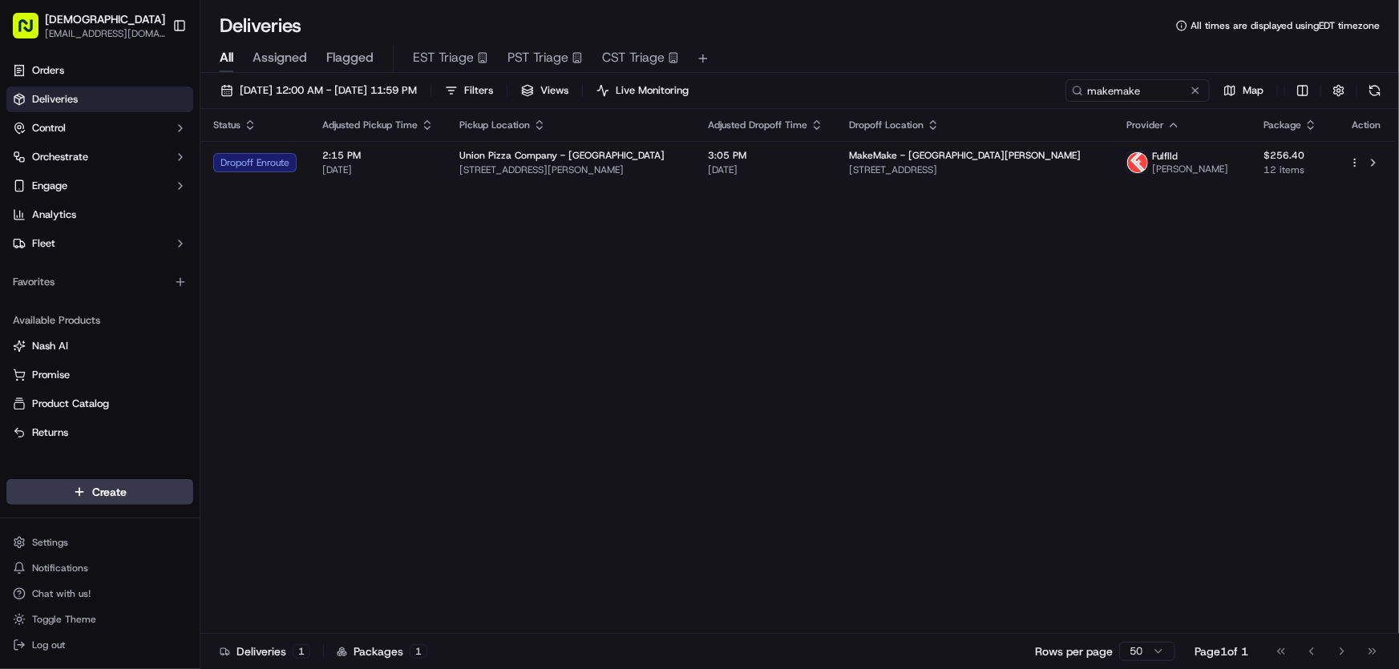
click at [649, 281] on div "Status Adjusted Pickup Time Pickup Location Adjusted Dropoff Time Dropoff Locat…" at bounding box center [797, 371] width 1195 height 525
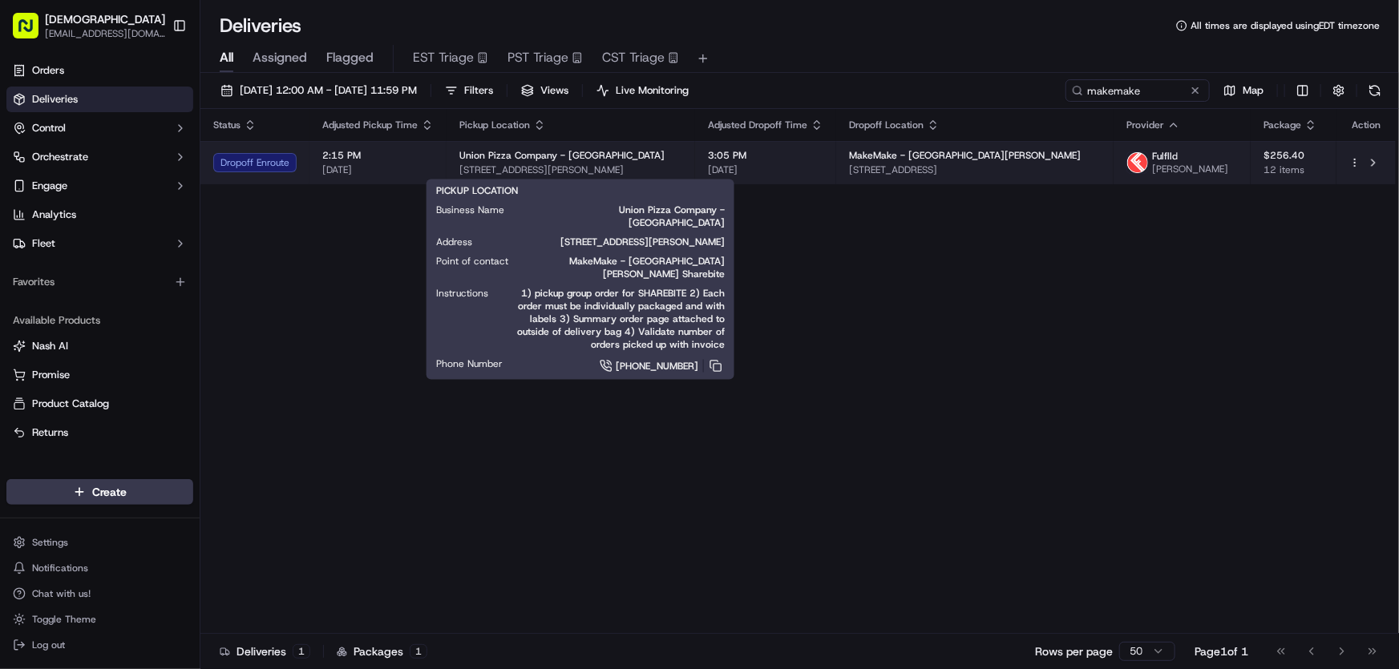
drag, startPoint x: 686, startPoint y: 164, endPoint x: 460, endPoint y: 172, distance: 226.2
click at [460, 172] on span "4349 Sepulveda Blvd, Culver City, CA 90230, USA" at bounding box center [570, 170] width 223 height 13
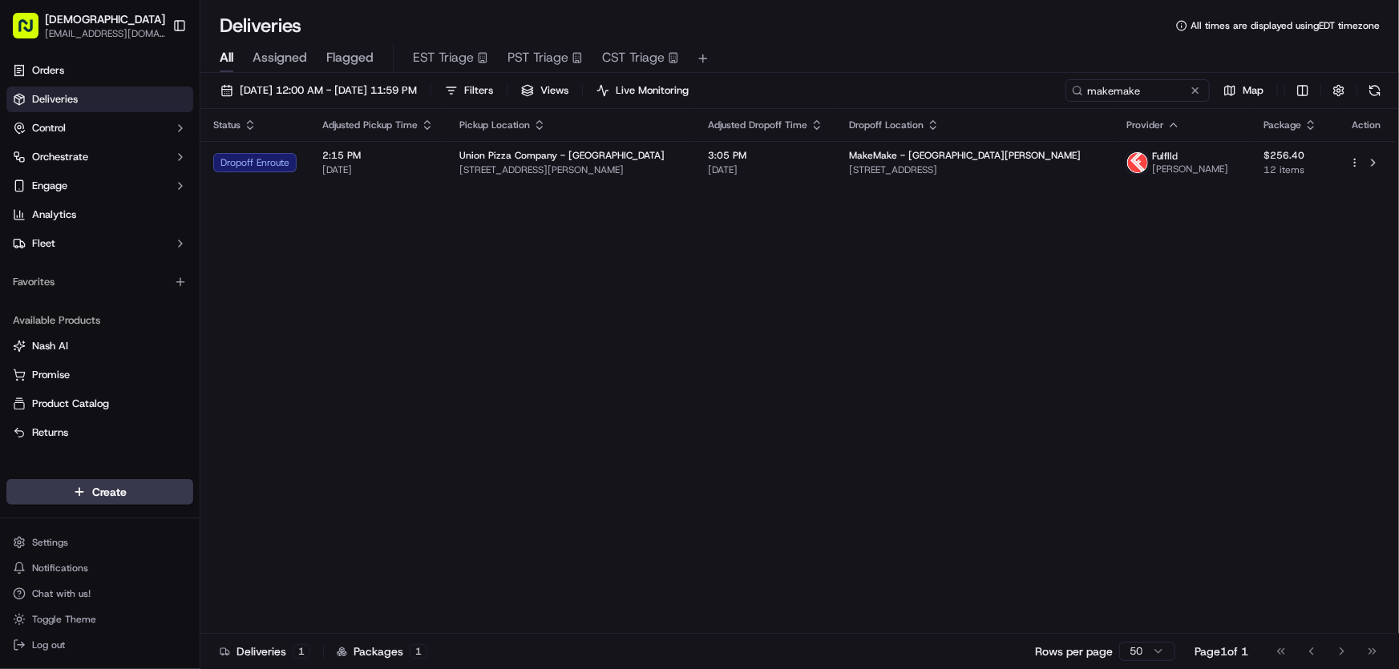
copy span "4349 Sepulveda Blvd, Culver City, CA 90230, USA"
click at [876, 291] on div "Status Adjusted Pickup Time Pickup Location Adjusted Dropoff Time Dropoff Locat…" at bounding box center [797, 371] width 1195 height 525
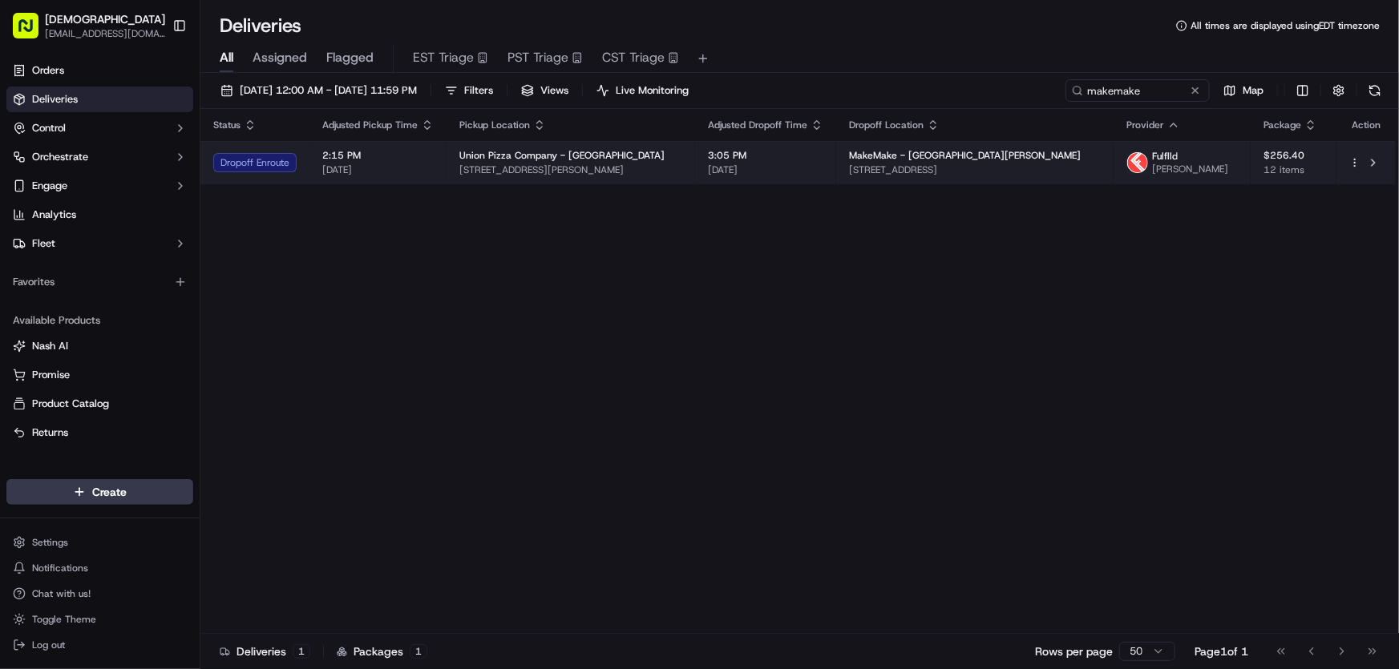
click at [794, 162] on div "3:05 PM 09/19/2025" at bounding box center [765, 162] width 115 height 27
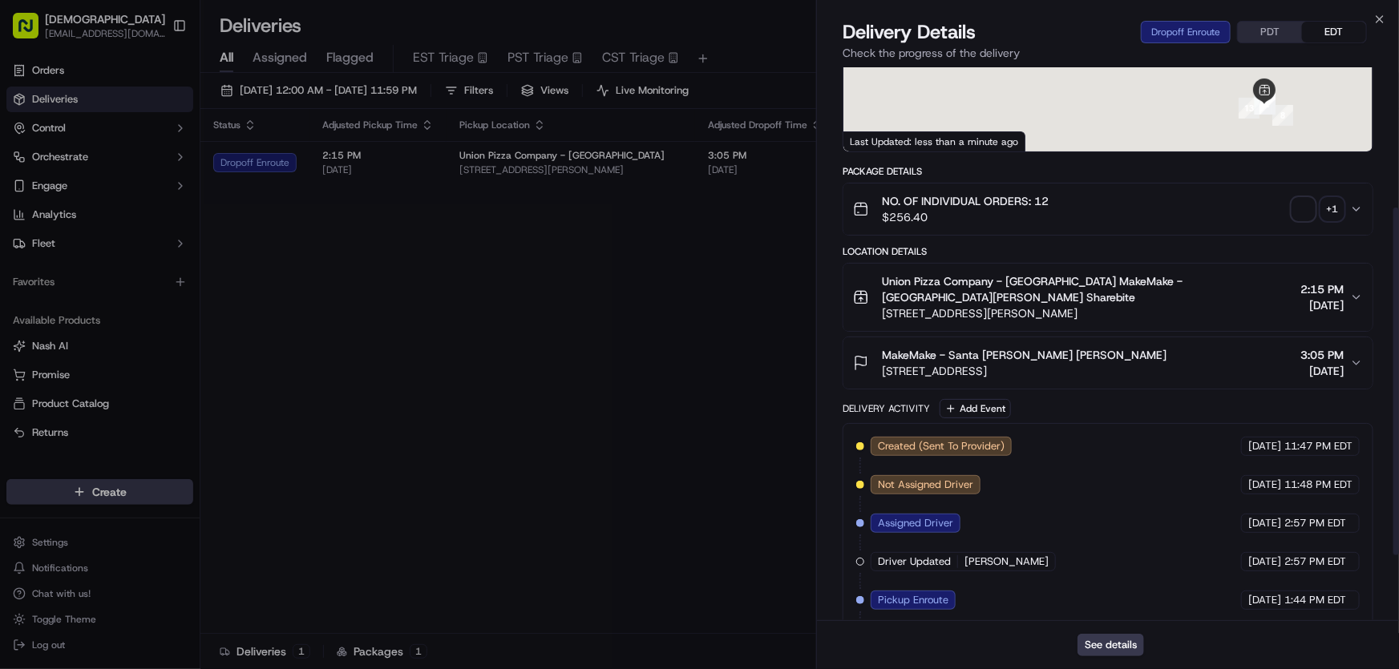
scroll to position [327, 0]
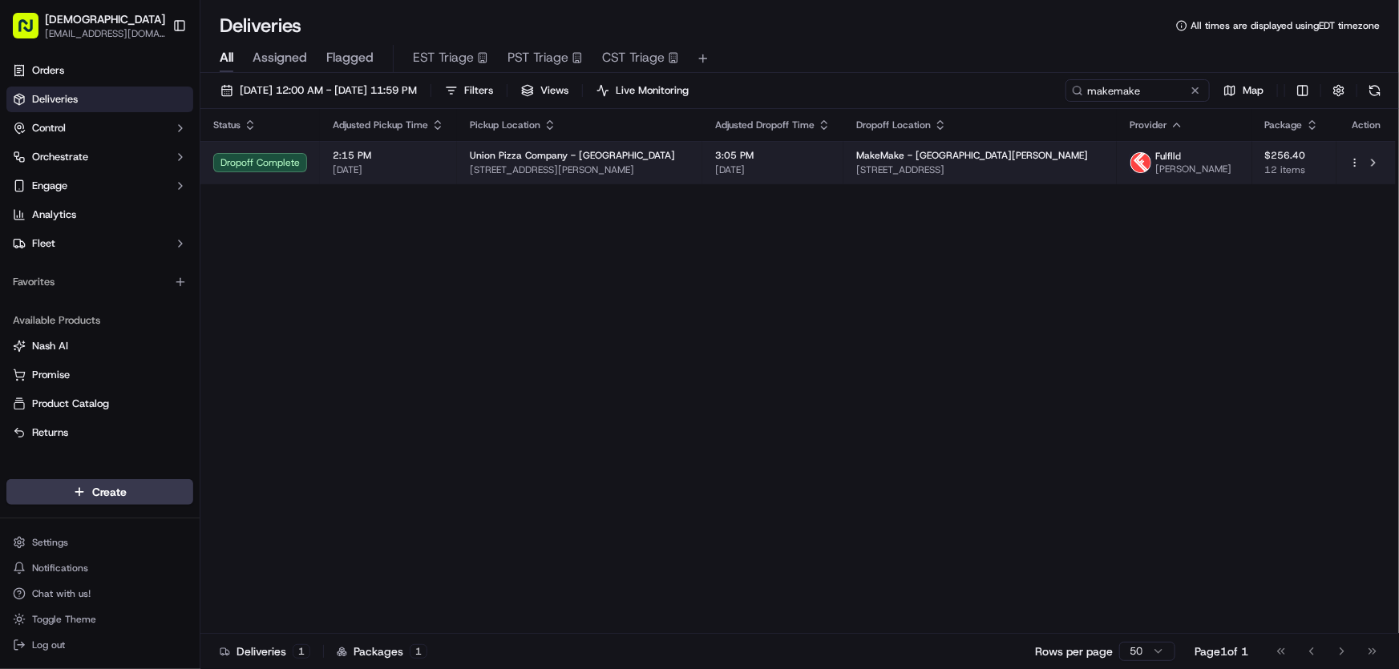
click at [509, 155] on span "Union Pizza Company - Culver City" at bounding box center [572, 155] width 205 height 13
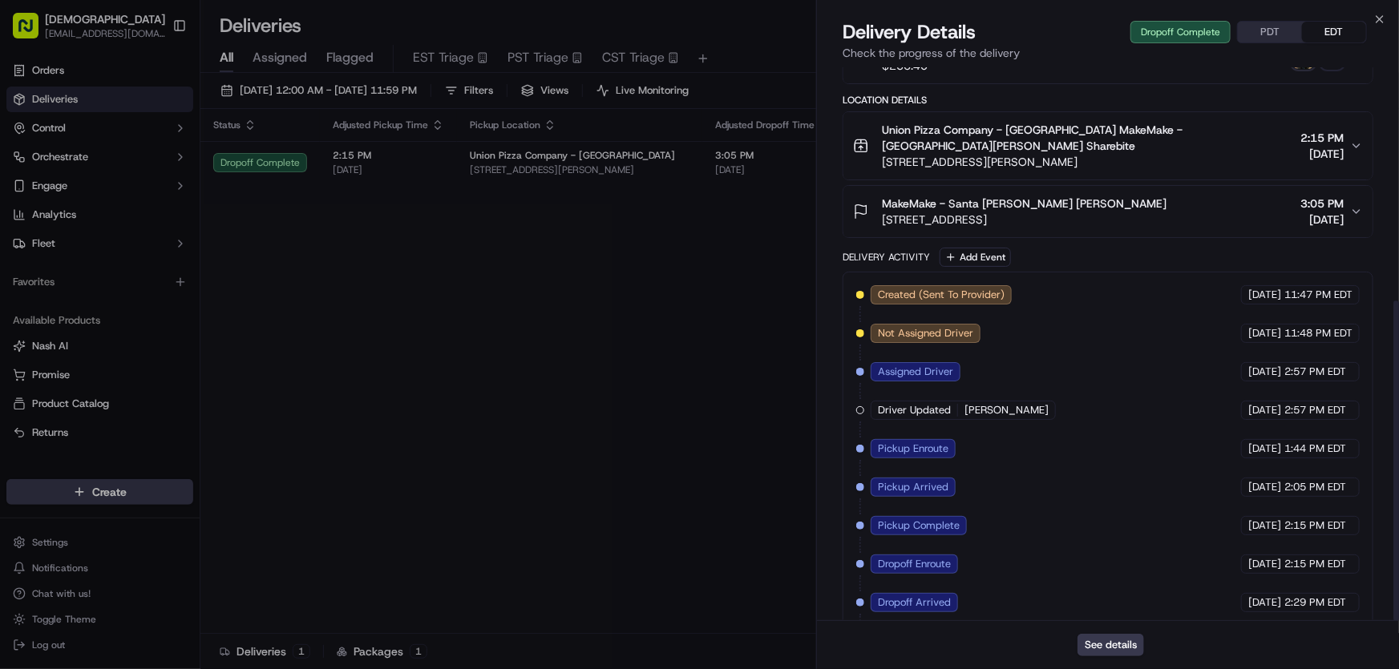
scroll to position [403, 0]
